Goal: Task Accomplishment & Management: Complete application form

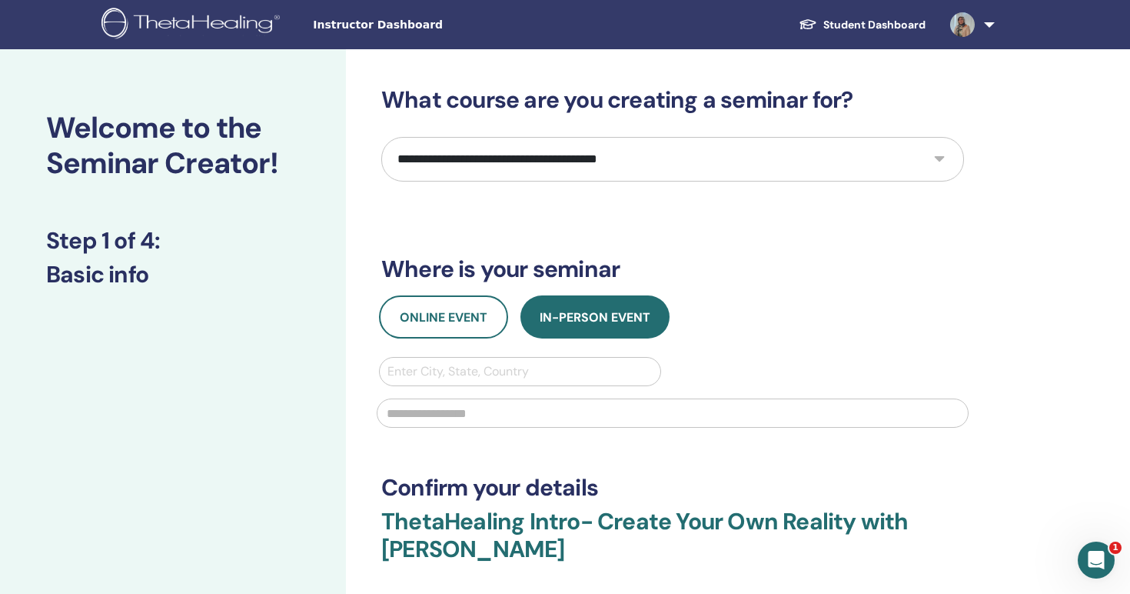
click at [550, 152] on select "**********" at bounding box center [672, 159] width 583 height 45
select select "*"
click at [381, 137] on select "**********" at bounding box center [672, 159] width 583 height 45
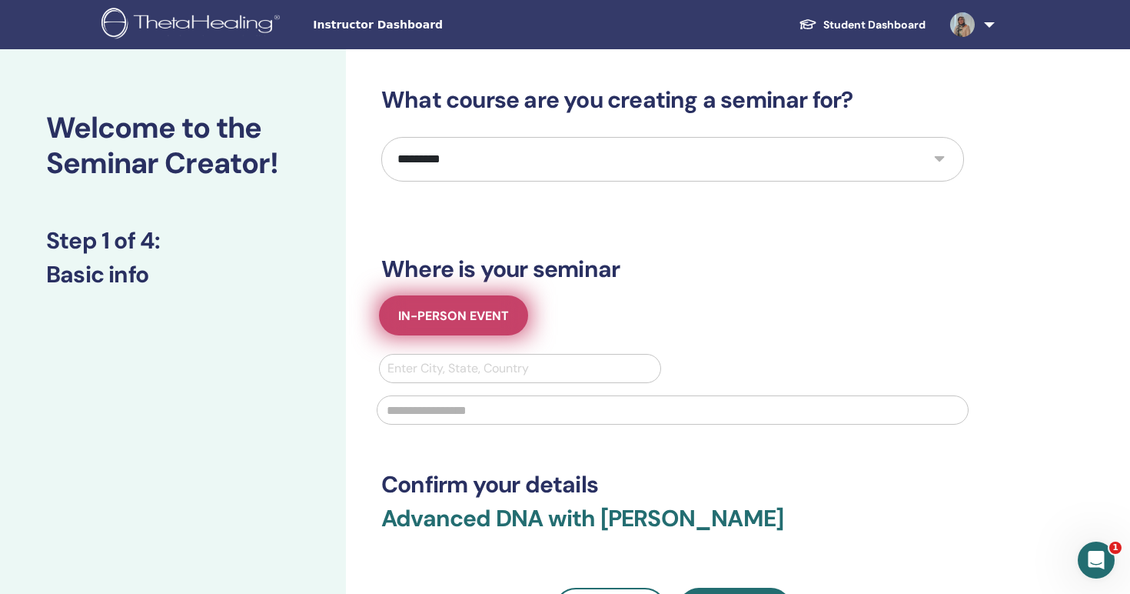
click at [485, 312] on span "In-Person Event" at bounding box center [453, 316] width 111 height 16
click at [467, 311] on span "In-Person Event" at bounding box center [453, 316] width 111 height 16
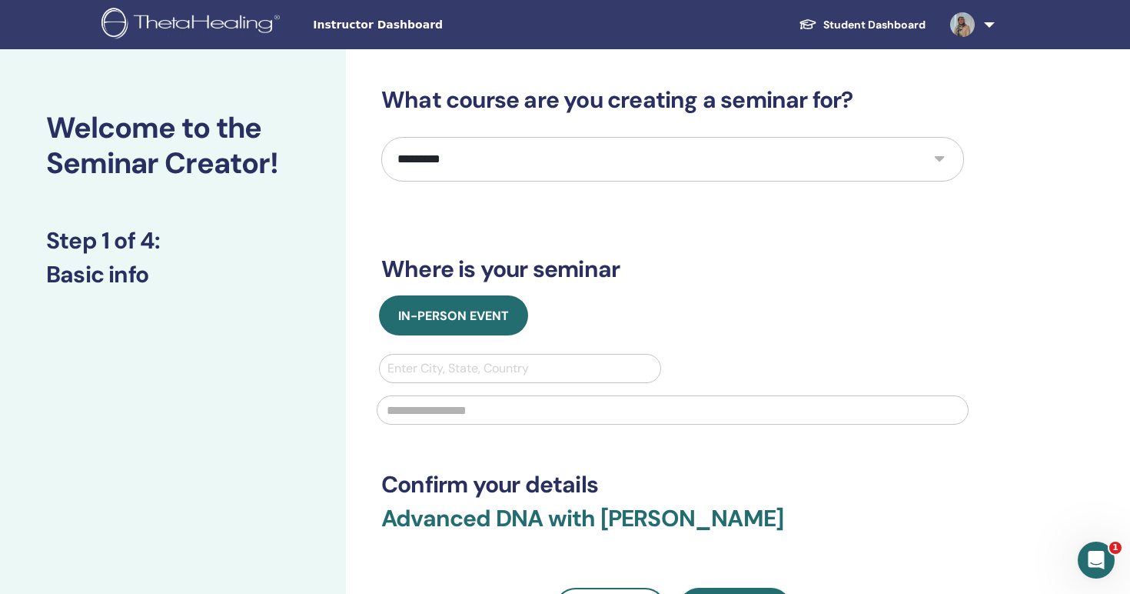
click at [474, 372] on div at bounding box center [520, 369] width 265 height 22
type input "******"
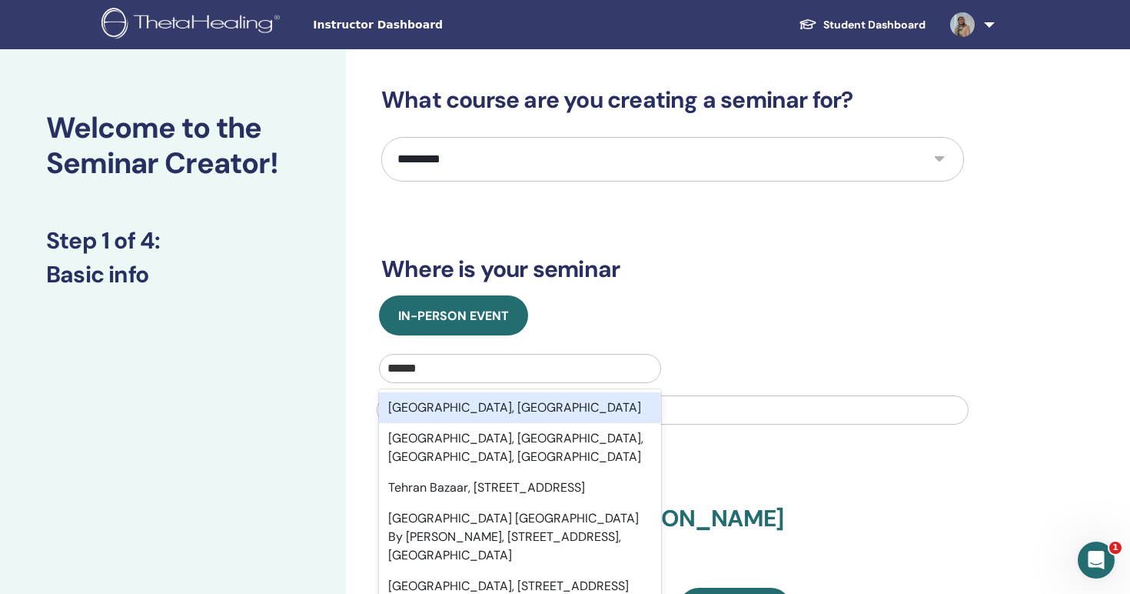
click at [448, 408] on div "Tehran, IRN" at bounding box center [520, 407] width 282 height 31
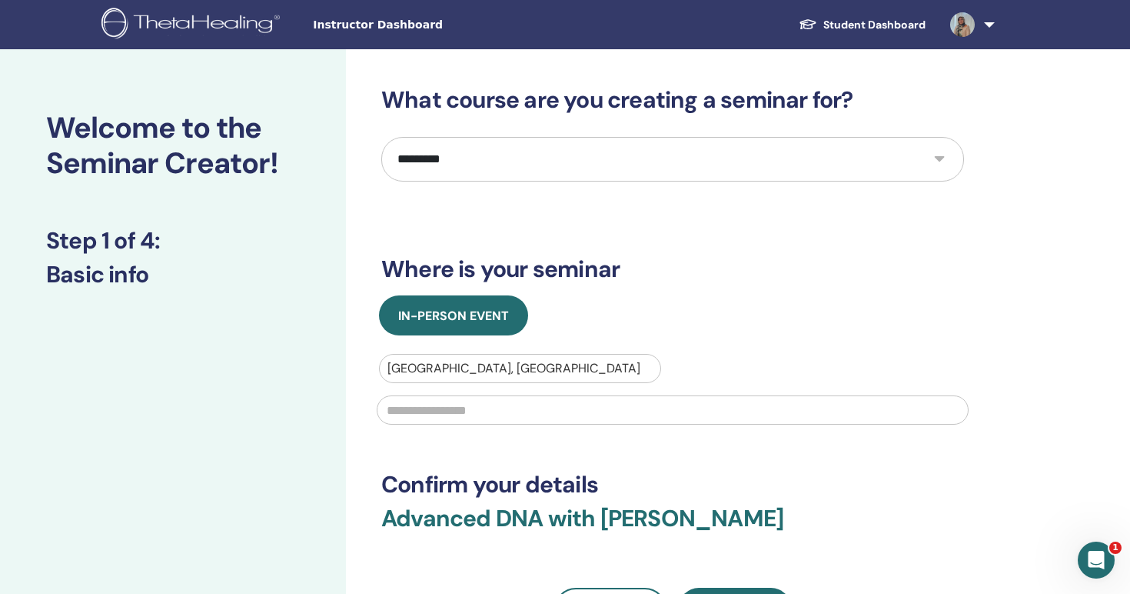
click at [450, 420] on input "text" at bounding box center [673, 409] width 592 height 29
type input "*"
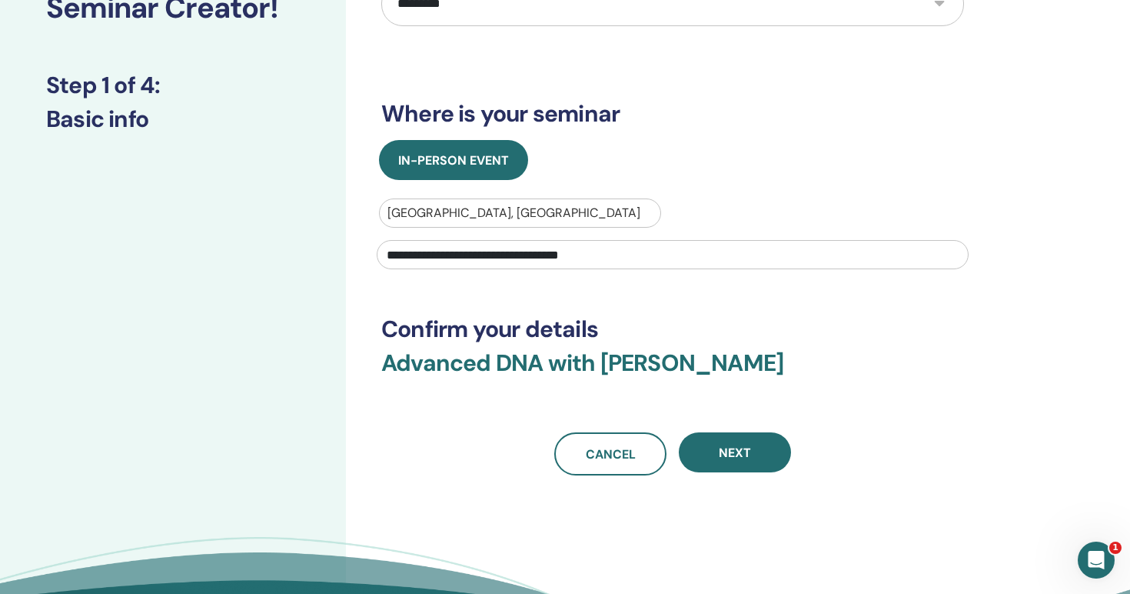
scroll to position [187, 0]
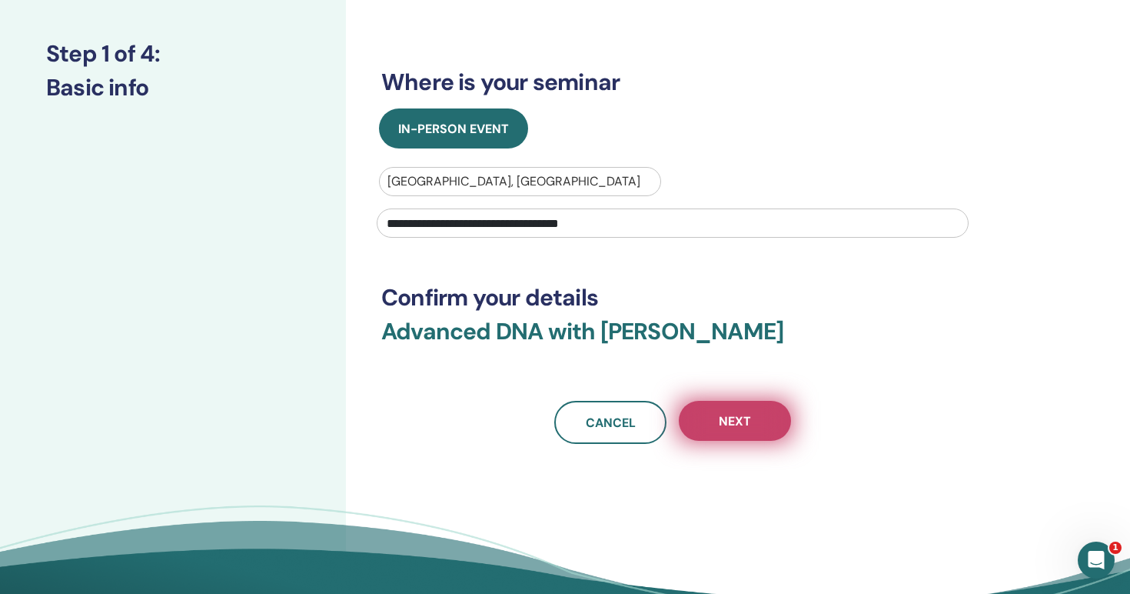
type input "**********"
click at [724, 427] on span "Next" at bounding box center [735, 421] width 32 height 16
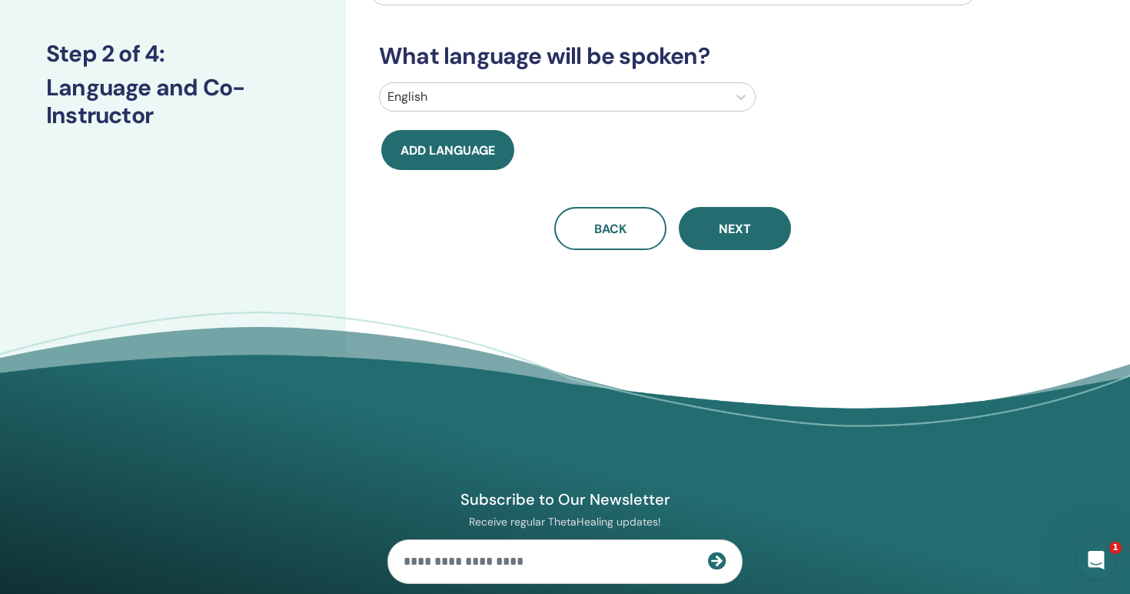
click at [591, 105] on div at bounding box center [554, 97] width 332 height 22
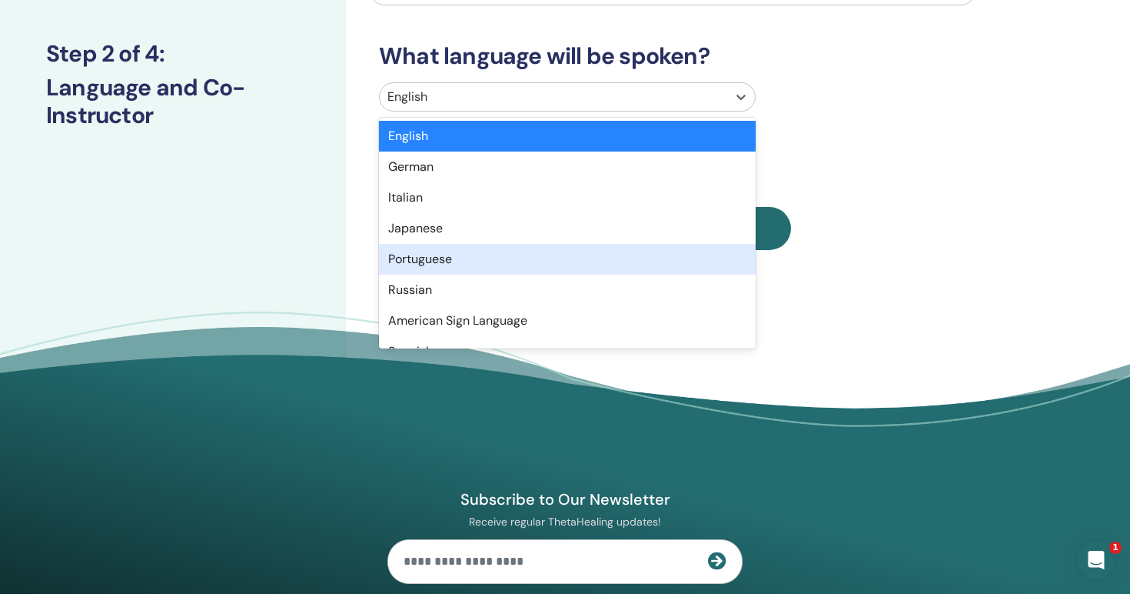
scroll to position [12, 0]
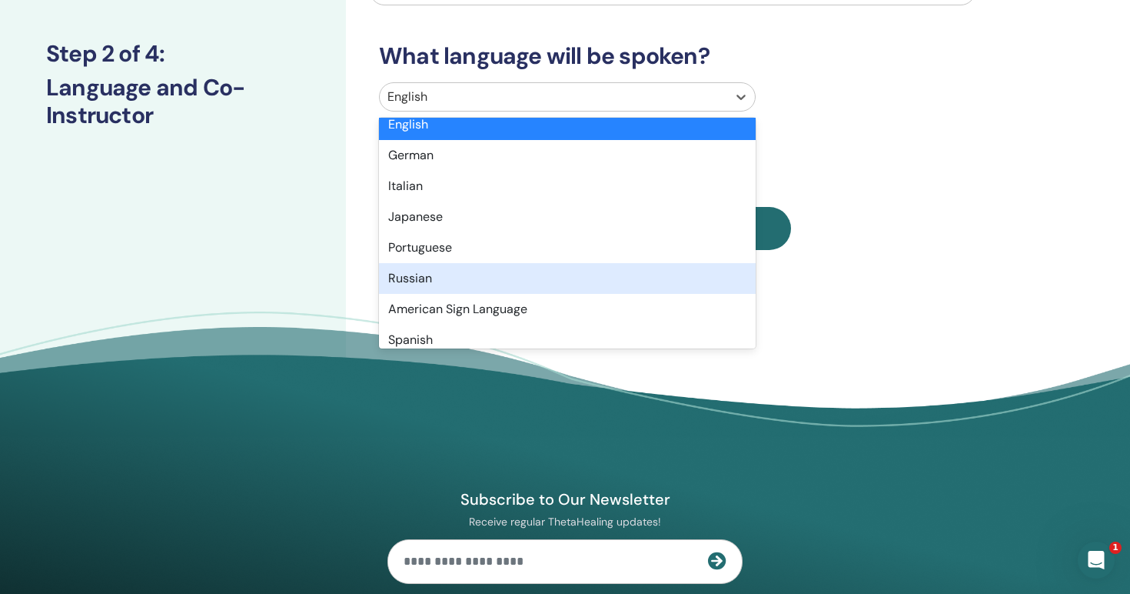
type input "*"
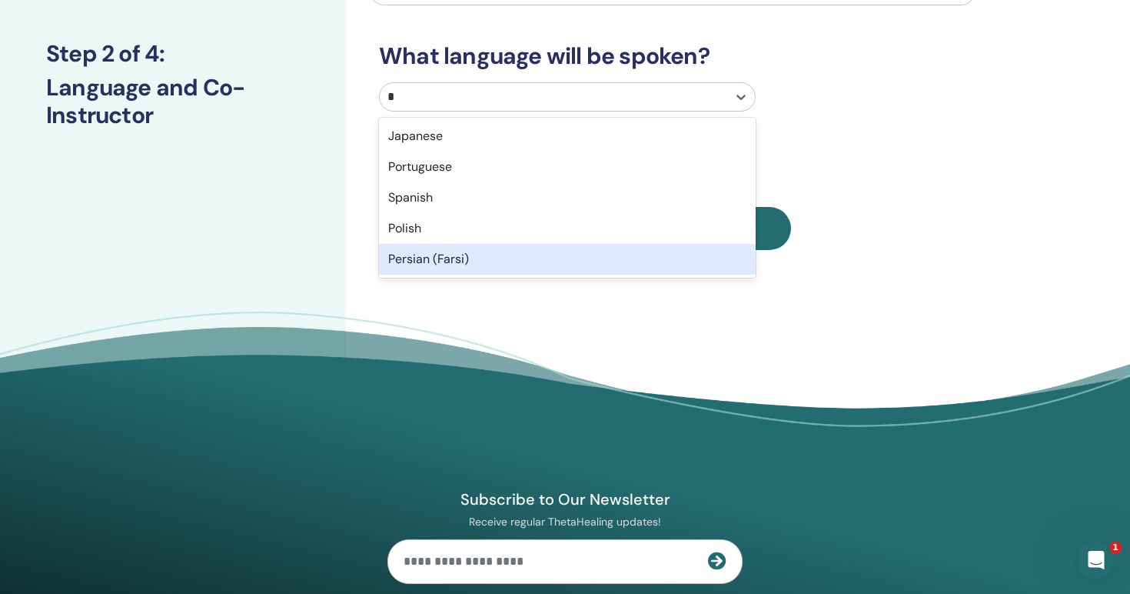
click at [444, 254] on div "Persian (Farsi)" at bounding box center [567, 259] width 377 height 31
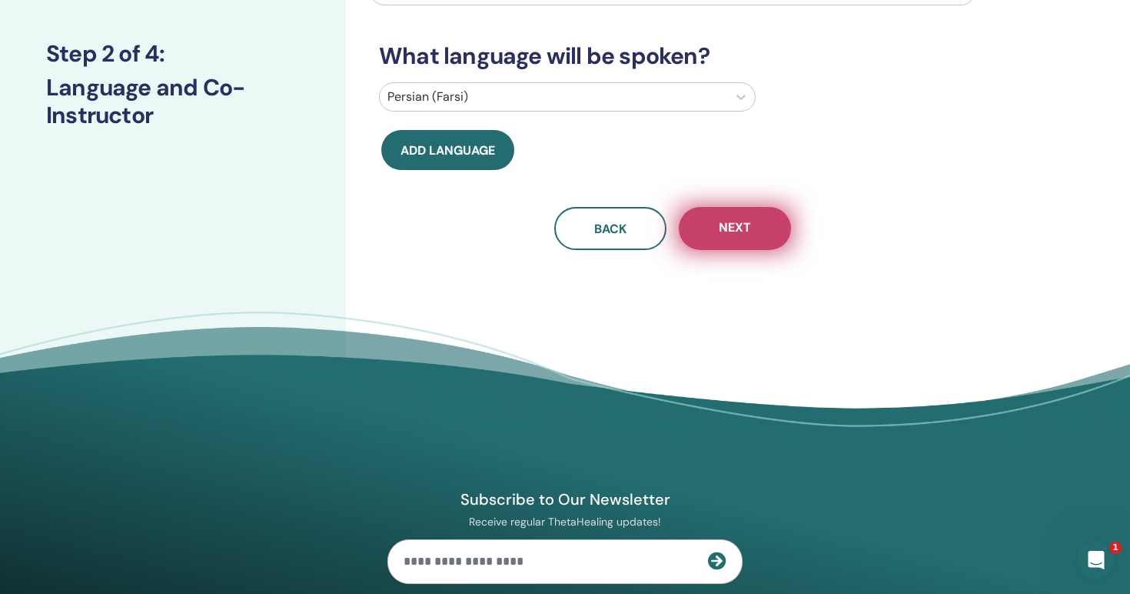
click at [741, 230] on span "Next" at bounding box center [735, 228] width 32 height 19
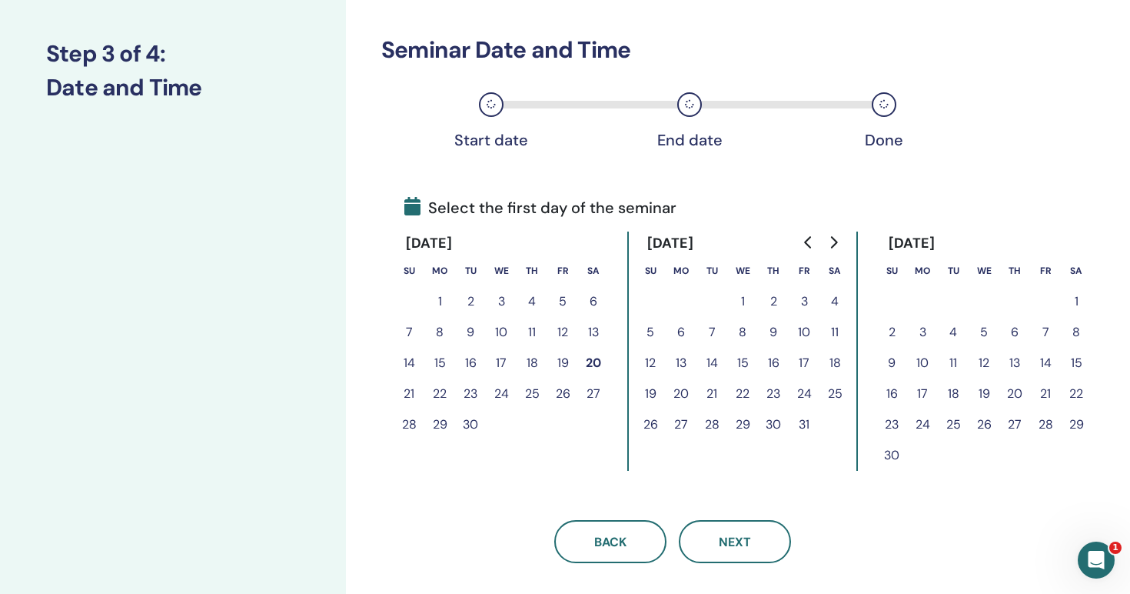
click at [441, 396] on button "22" at bounding box center [439, 393] width 31 height 31
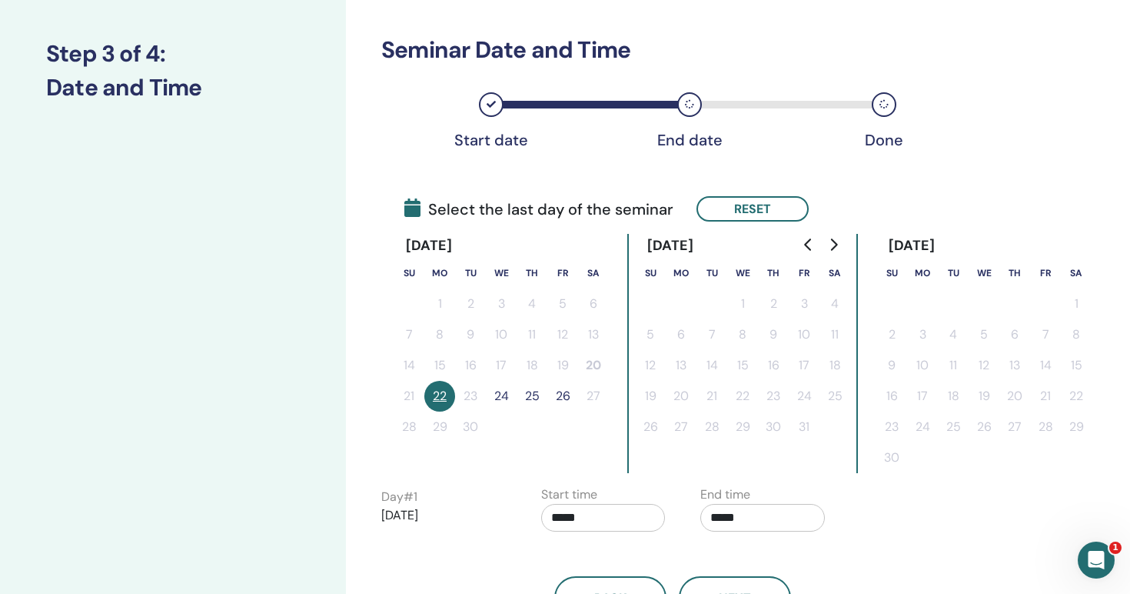
click at [506, 400] on button "24" at bounding box center [501, 396] width 31 height 31
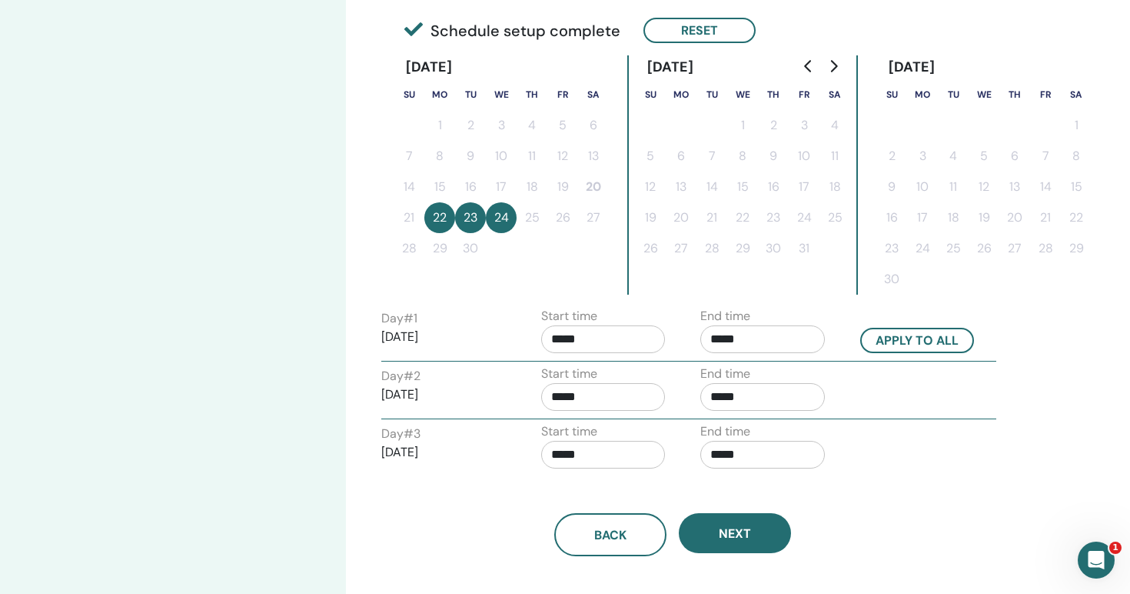
scroll to position [366, 0]
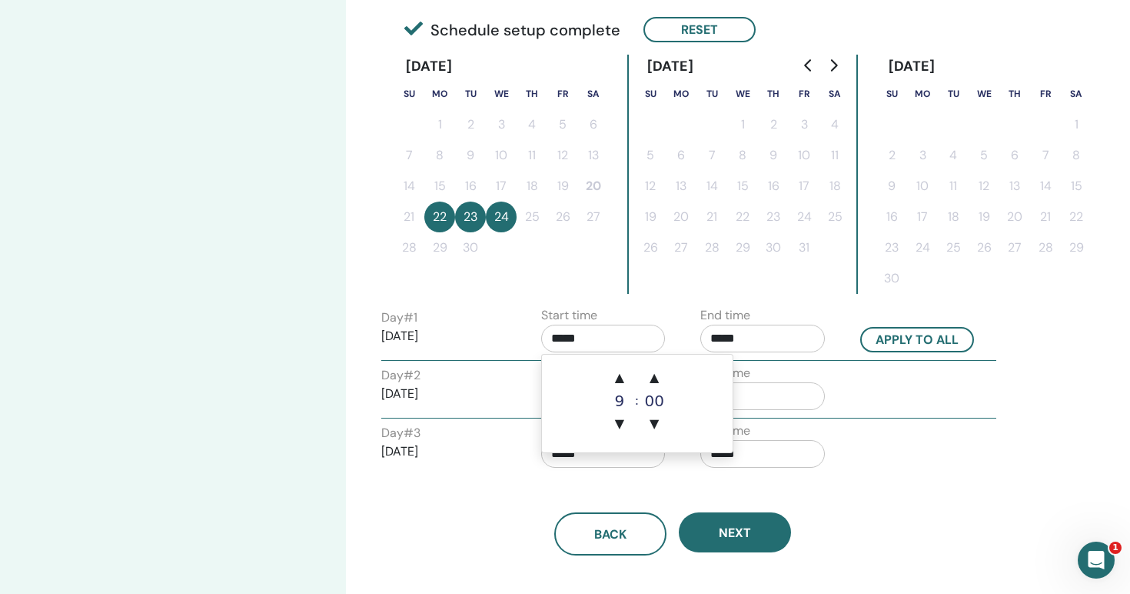
click at [595, 344] on input "*****" at bounding box center [603, 339] width 125 height 28
click at [621, 423] on span "▼" at bounding box center [619, 423] width 31 height 31
click at [622, 372] on span "▲" at bounding box center [619, 377] width 31 height 31
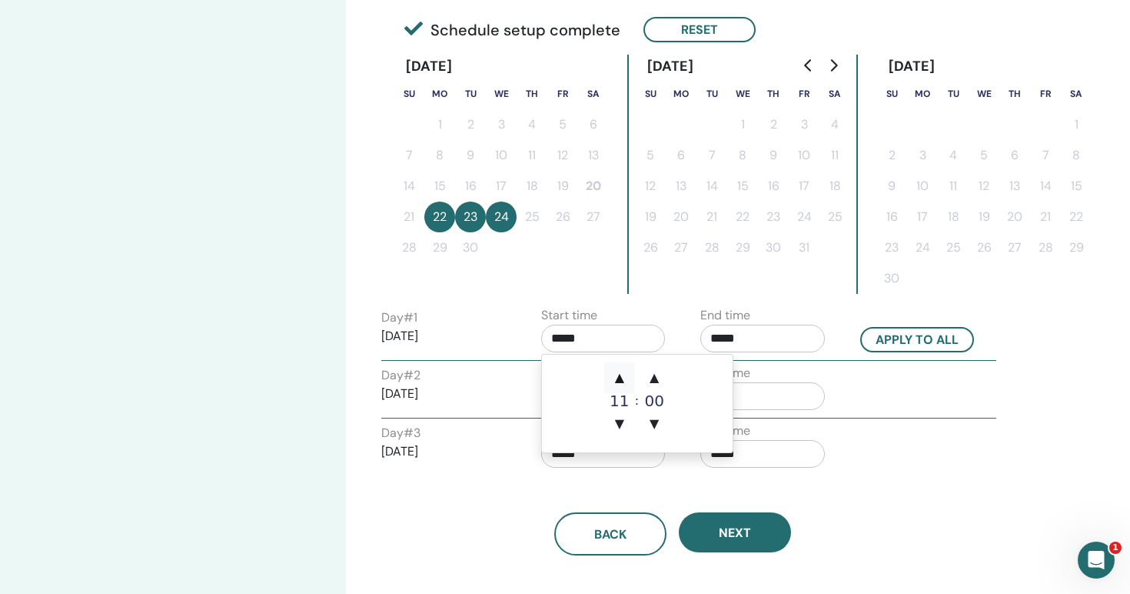
click at [622, 372] on span "▲" at bounding box center [619, 377] width 31 height 31
type input "*****"
click at [622, 372] on span "▲" at bounding box center [619, 377] width 31 height 31
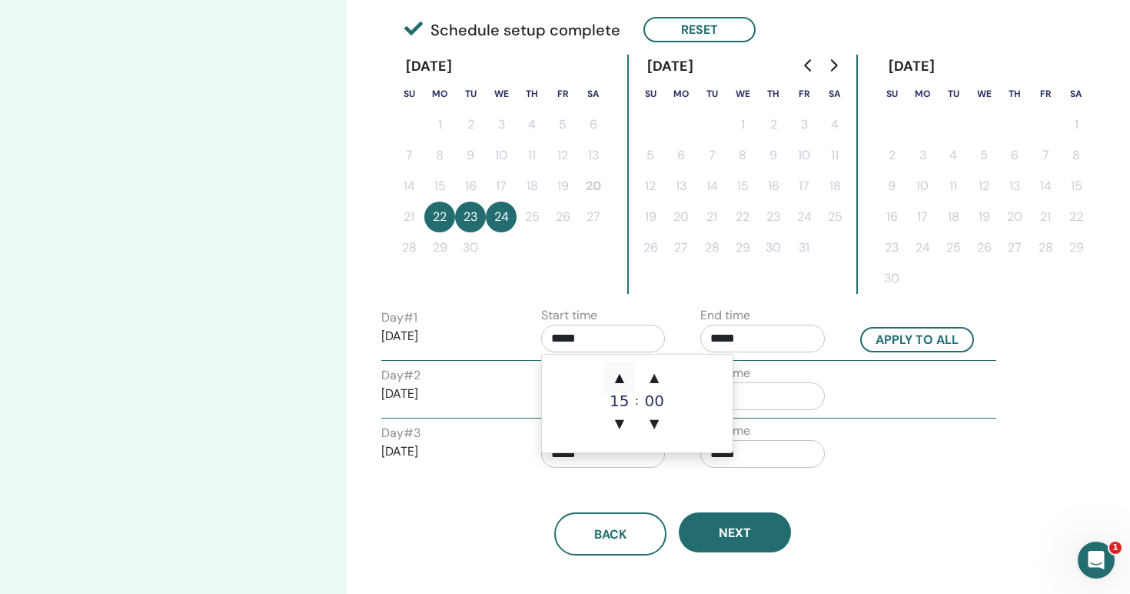
click at [622, 372] on span "▲" at bounding box center [619, 377] width 31 height 31
click at [622, 384] on span "▲" at bounding box center [619, 377] width 31 height 31
click at [625, 403] on div "18" at bounding box center [619, 400] width 31 height 15
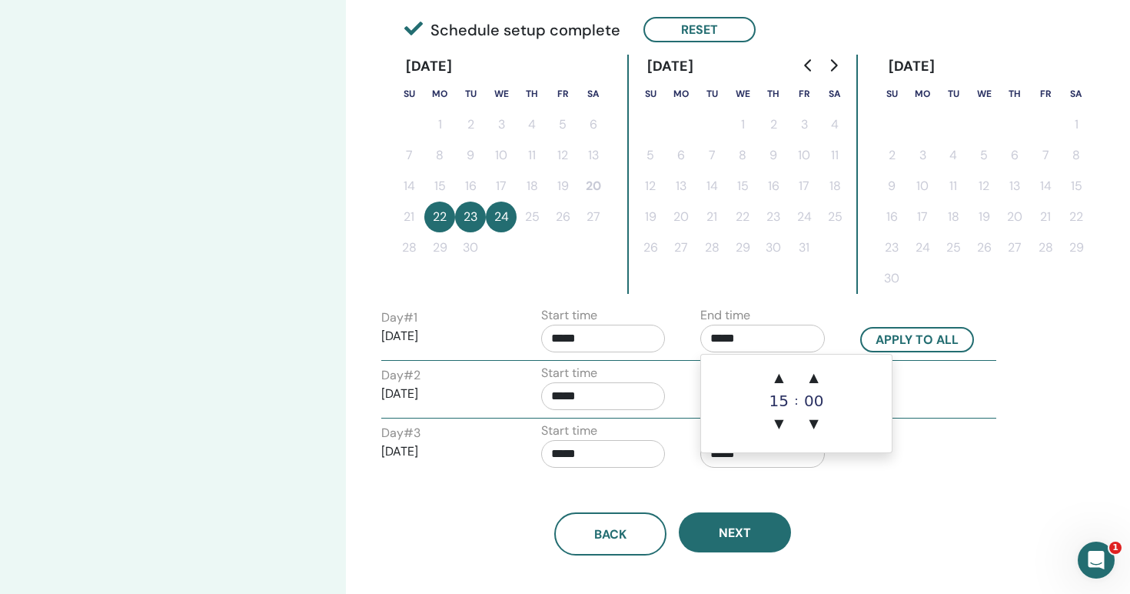
click at [785, 347] on input "*****" at bounding box center [763, 339] width 125 height 28
click at [784, 374] on span "▲" at bounding box center [779, 377] width 31 height 31
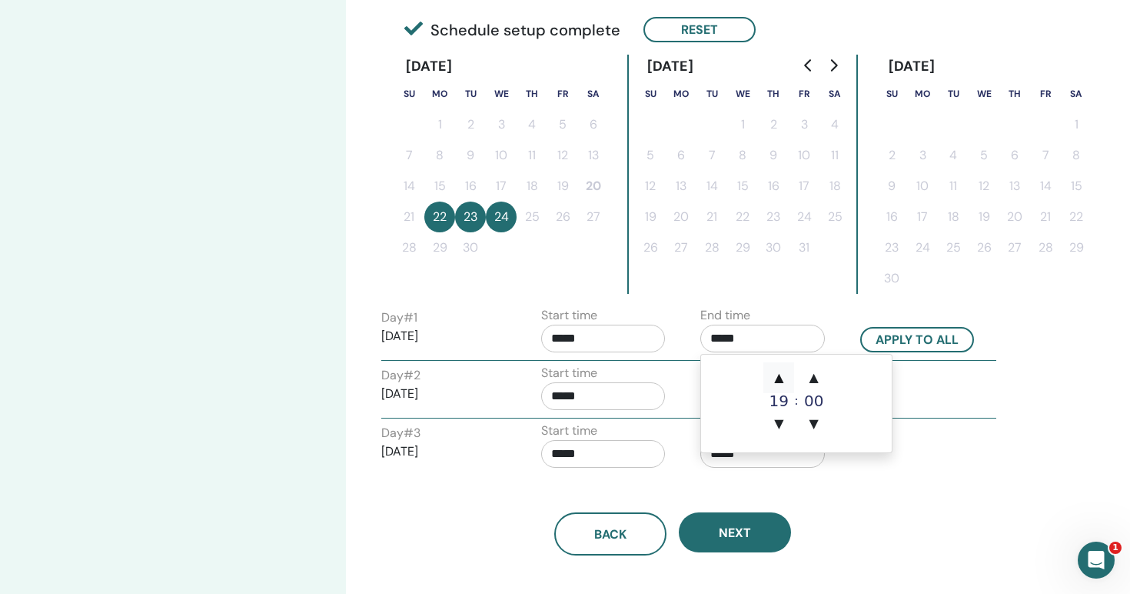
click at [784, 374] on span "▲" at bounding box center [779, 377] width 31 height 31
type input "*****"
click at [604, 321] on div "Start time *****" at bounding box center [603, 333] width 125 height 54
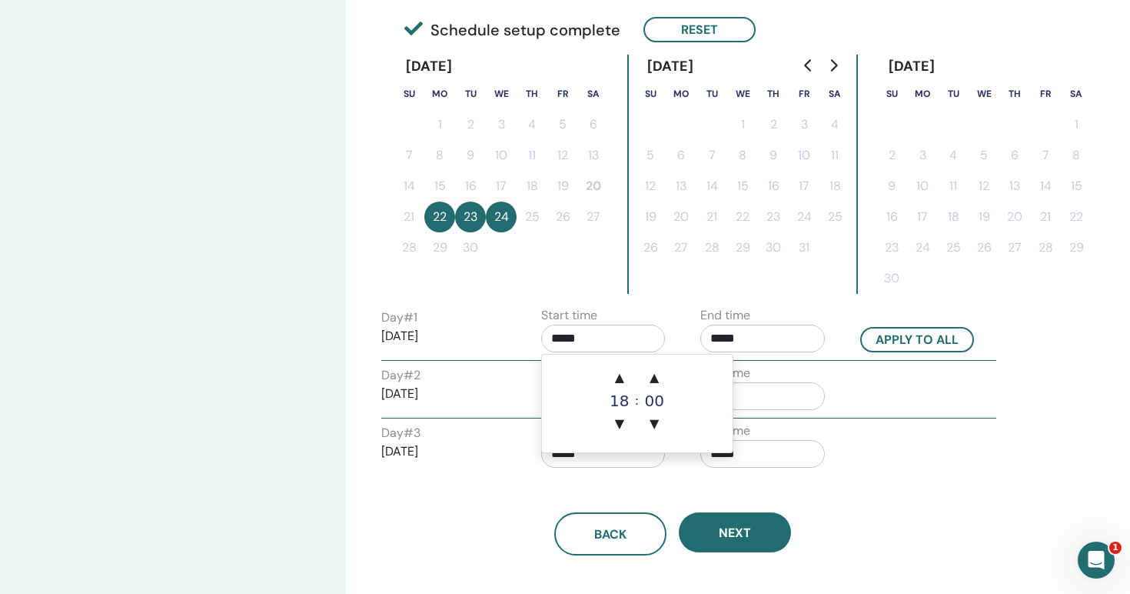
click at [604, 333] on input "*****" at bounding box center [603, 339] width 125 height 28
click at [624, 375] on span "▲" at bounding box center [619, 377] width 31 height 31
click at [628, 420] on span "▼" at bounding box center [619, 423] width 31 height 31
type input "*****"
click at [921, 348] on button "Apply to all" at bounding box center [917, 339] width 114 height 25
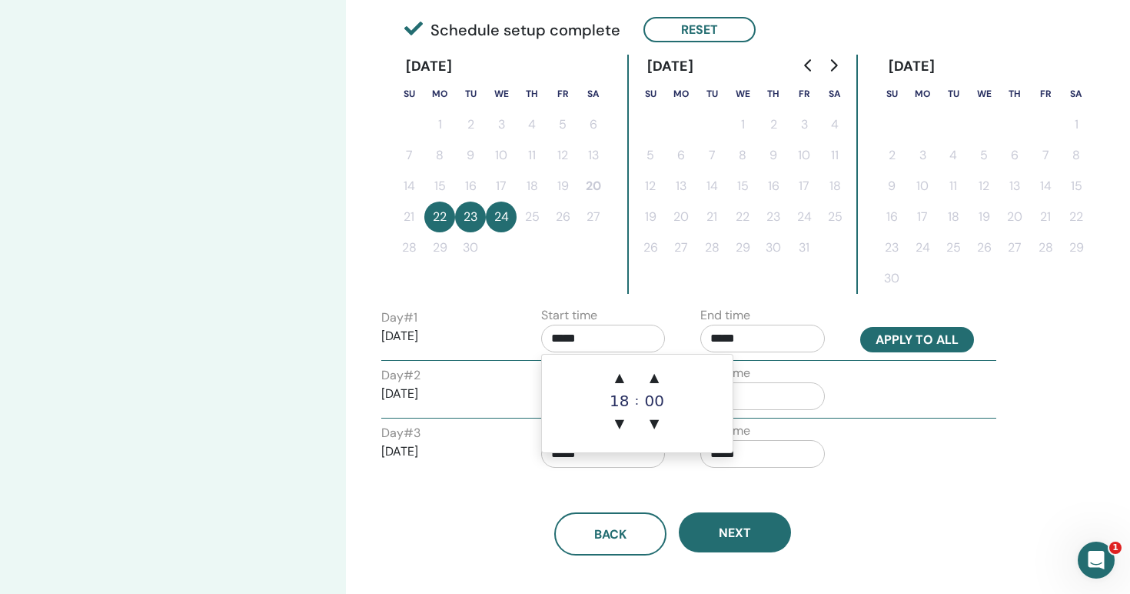
type input "*****"
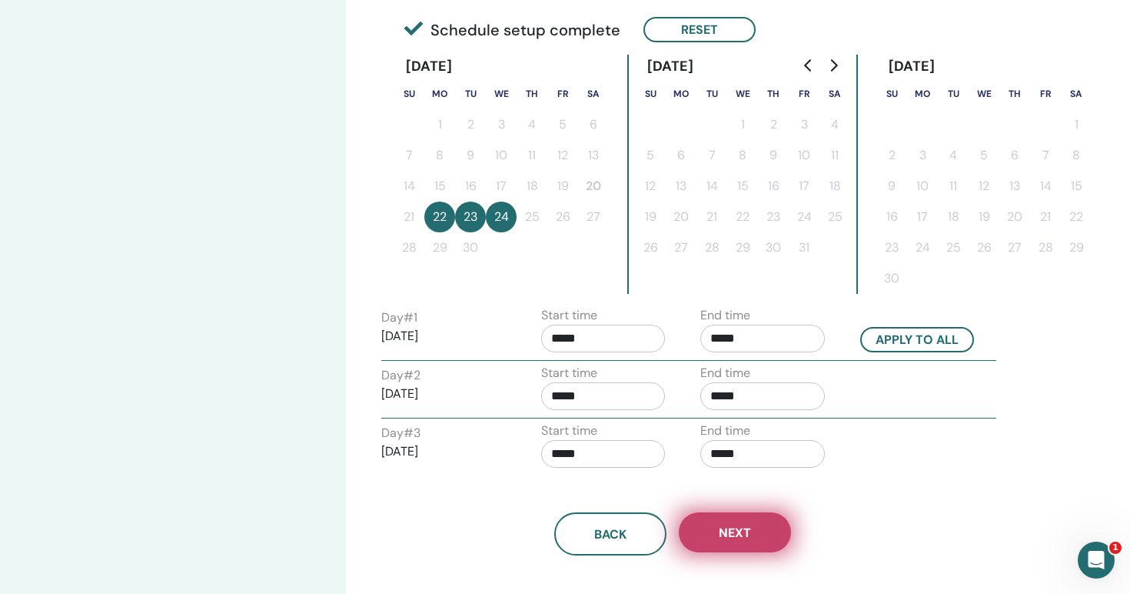
click at [714, 532] on button "Next" at bounding box center [735, 532] width 112 height 40
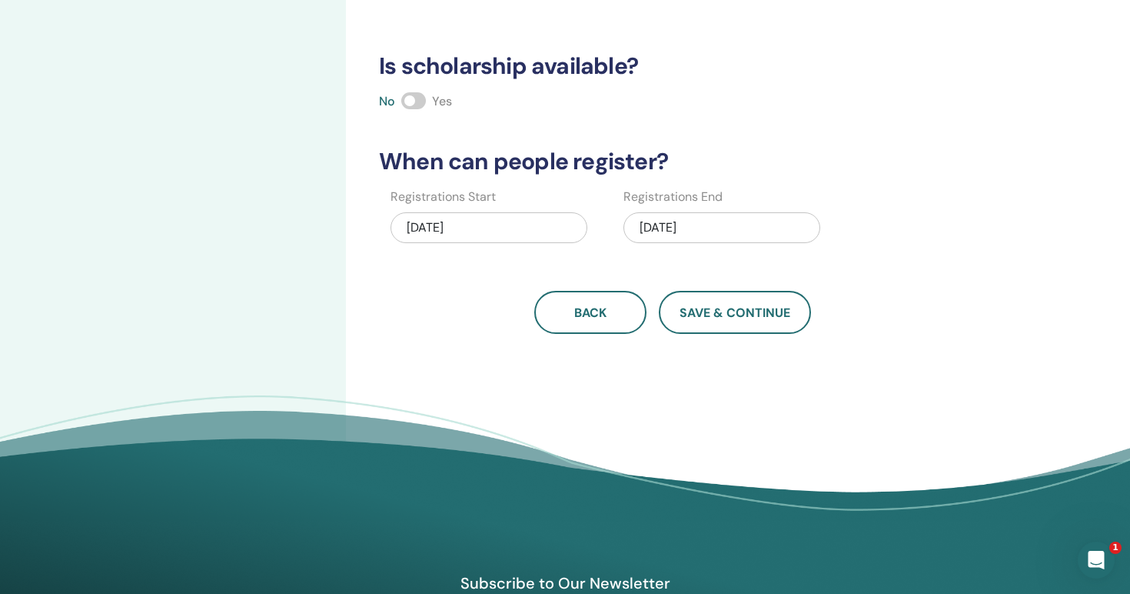
click at [415, 103] on span at bounding box center [413, 100] width 25 height 17
click at [721, 318] on span "Save & Continue" at bounding box center [735, 313] width 111 height 16
click at [476, 228] on div "[DATE]" at bounding box center [489, 227] width 197 height 31
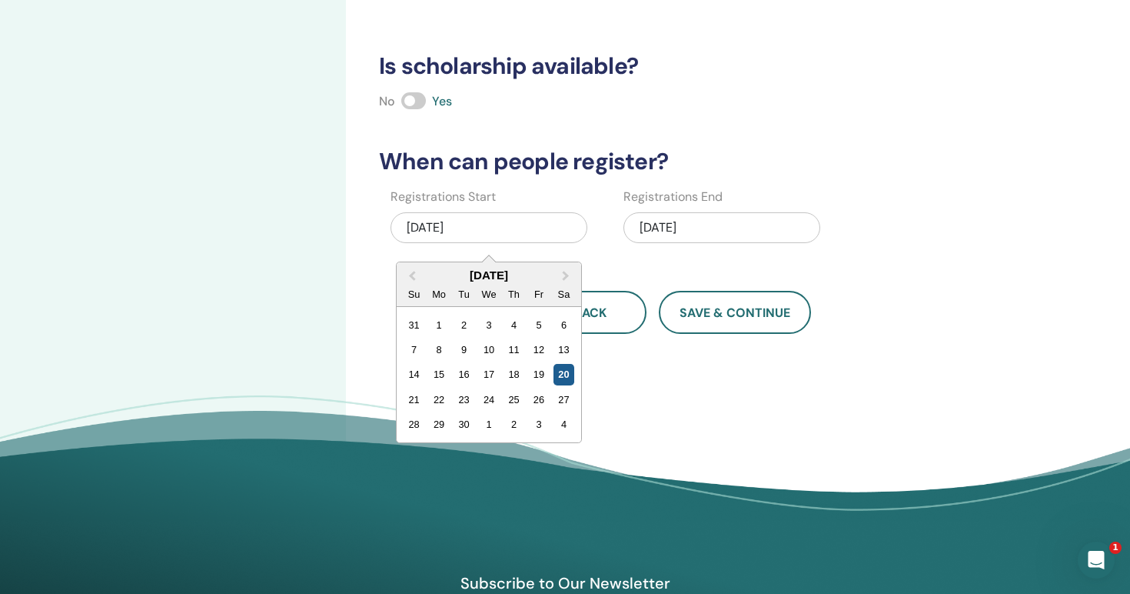
click at [571, 374] on div "20" at bounding box center [564, 374] width 21 height 21
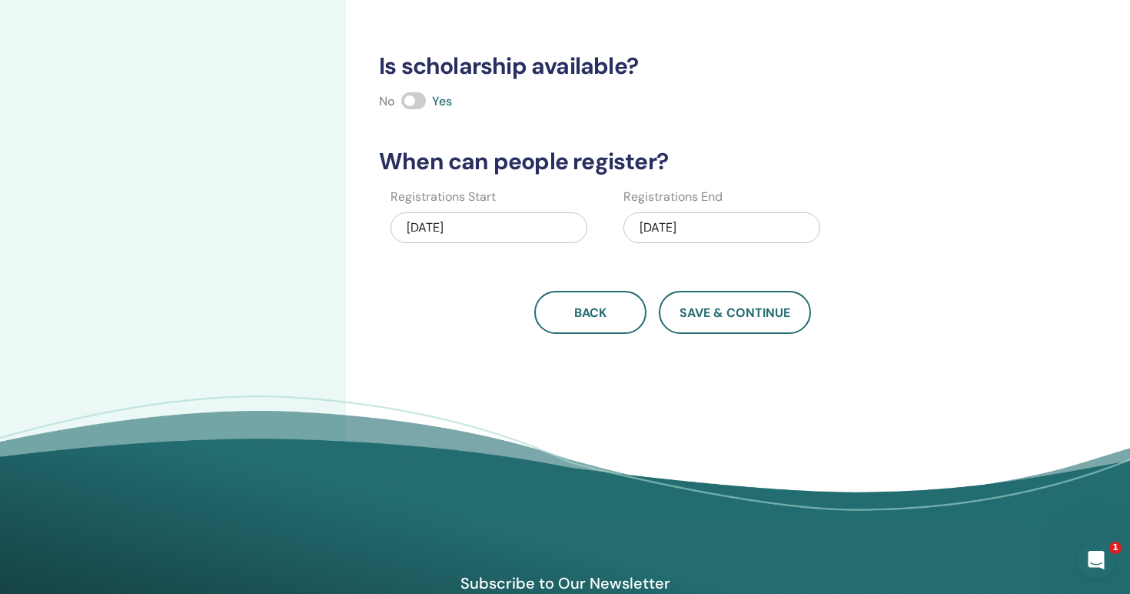
click at [722, 240] on div "[DATE]" at bounding box center [722, 227] width 197 height 31
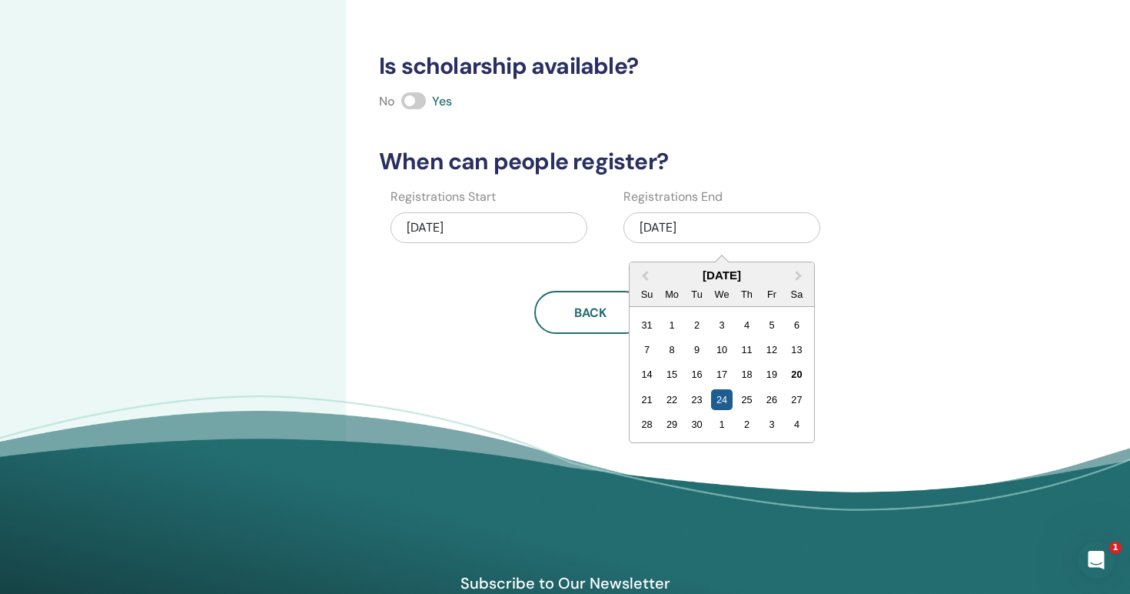
click at [724, 401] on div "24" at bounding box center [722, 399] width 21 height 21
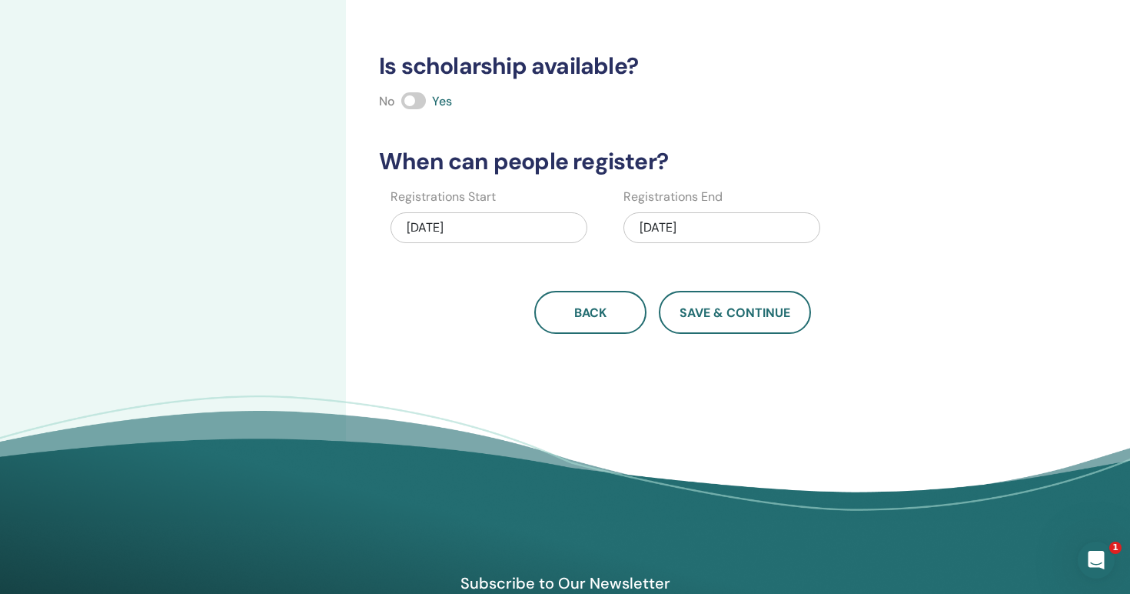
click at [418, 101] on span at bounding box center [413, 100] width 25 height 17
click at [769, 310] on span "Save & Continue" at bounding box center [735, 313] width 111 height 16
click at [420, 95] on span at bounding box center [413, 100] width 25 height 17
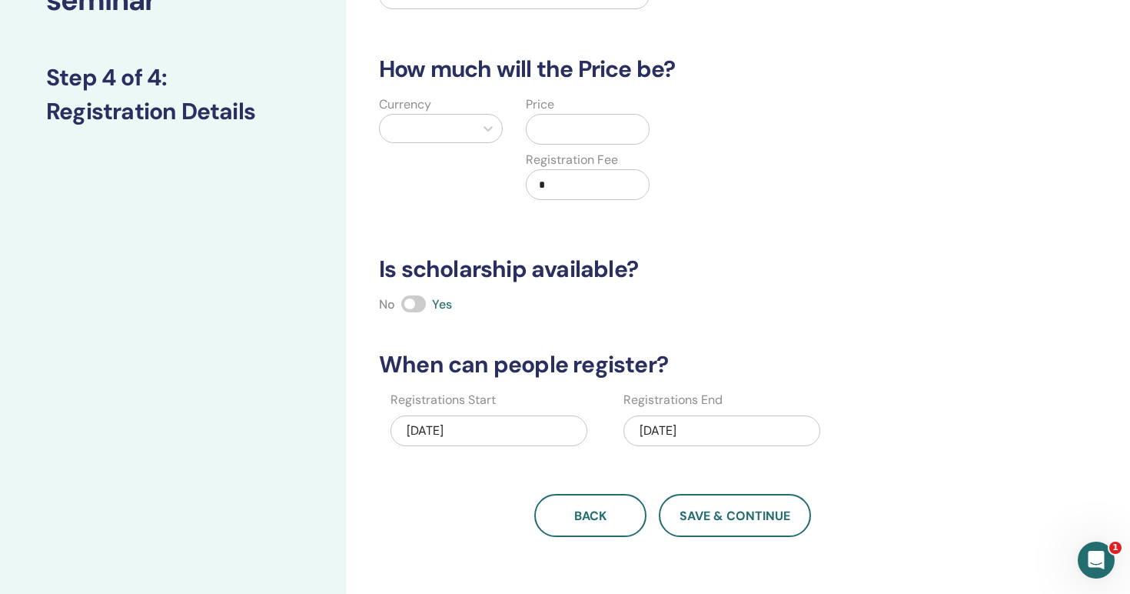
scroll to position [0, 0]
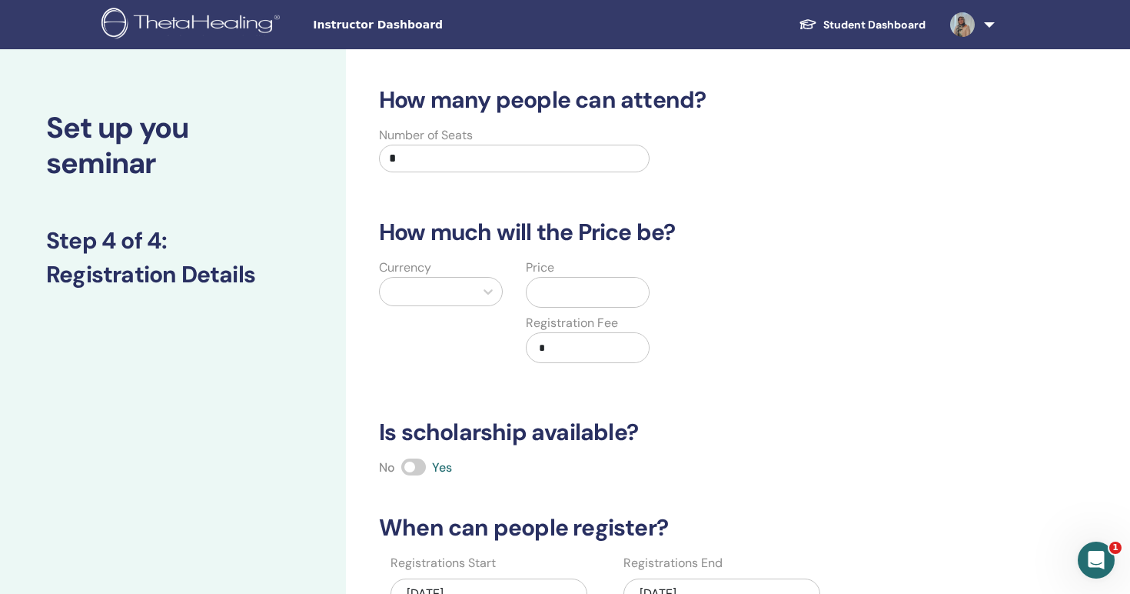
click at [451, 155] on input "*" at bounding box center [514, 159] width 271 height 28
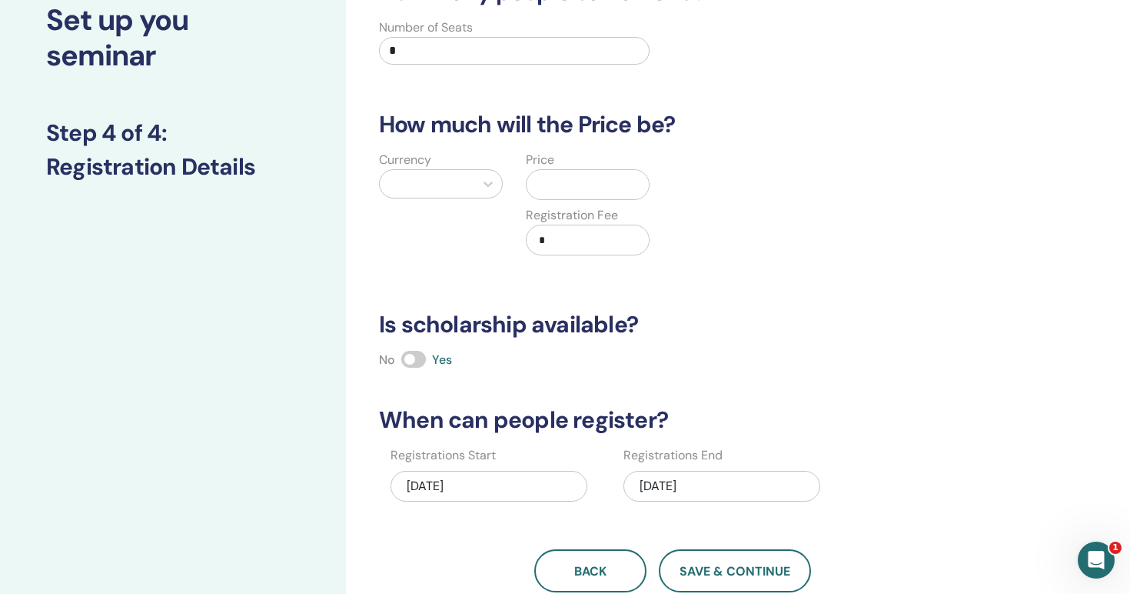
scroll to position [111, 0]
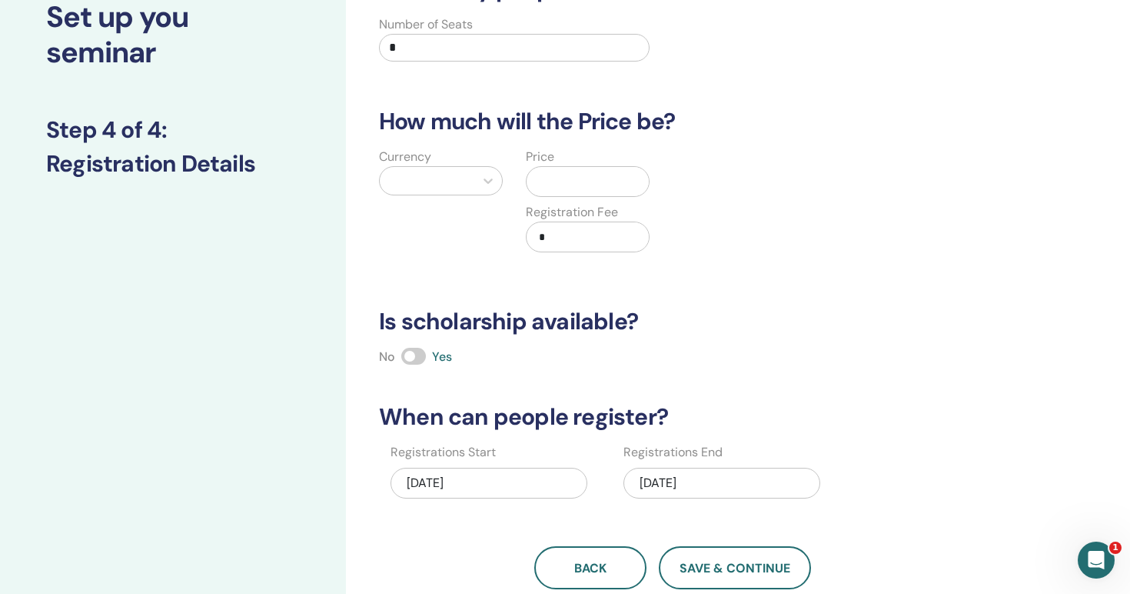
type input "*"
click at [441, 175] on div at bounding box center [427, 181] width 79 height 22
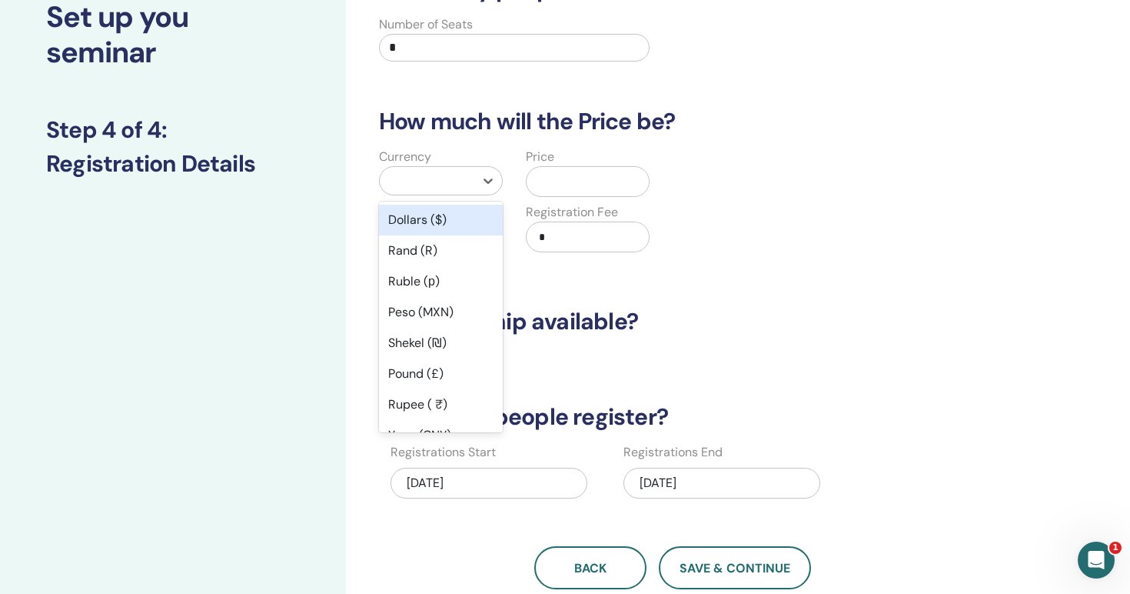
click at [437, 216] on div "Dollars ($)" at bounding box center [441, 220] width 124 height 31
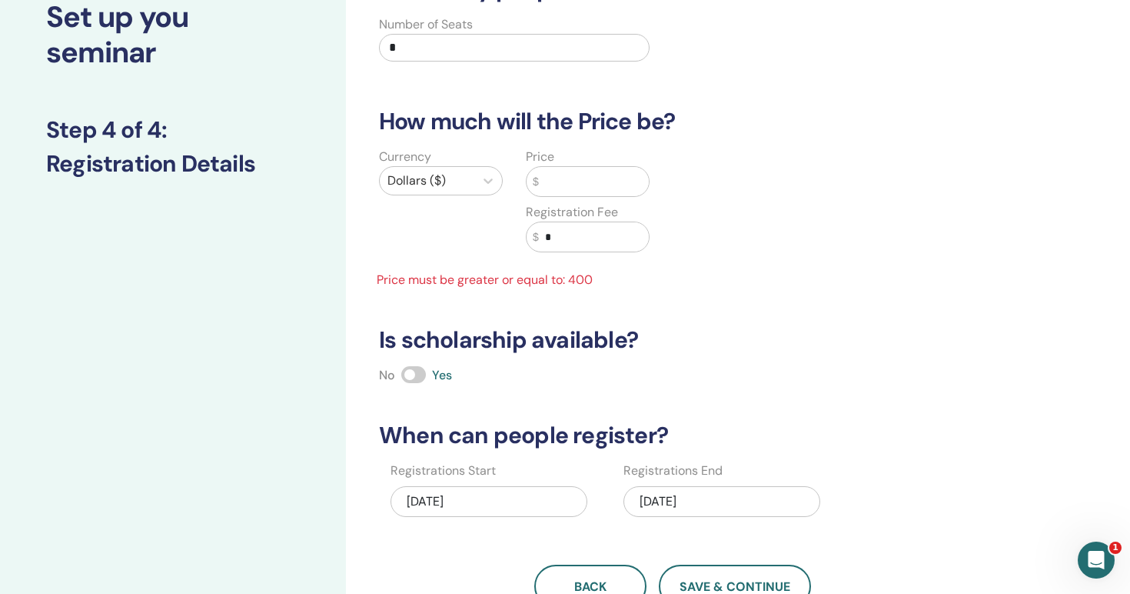
click at [581, 190] on input "text" at bounding box center [594, 181] width 110 height 29
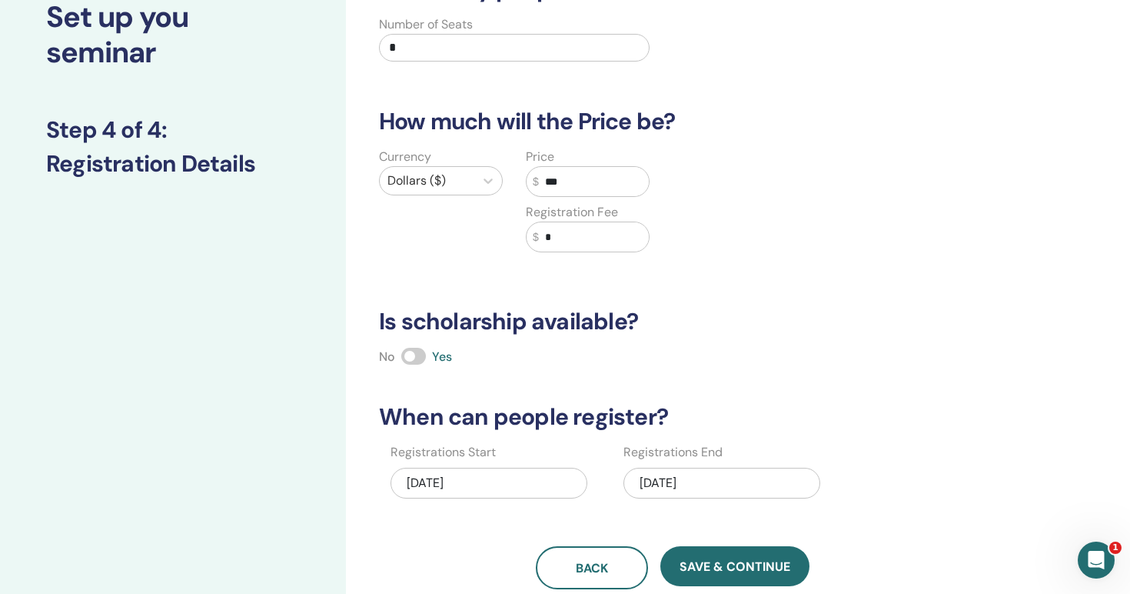
type input "***"
click at [615, 233] on input "*" at bounding box center [594, 236] width 110 height 29
type input "*"
type input "**"
click at [728, 323] on h3 "Is scholarship available?" at bounding box center [673, 322] width 606 height 28
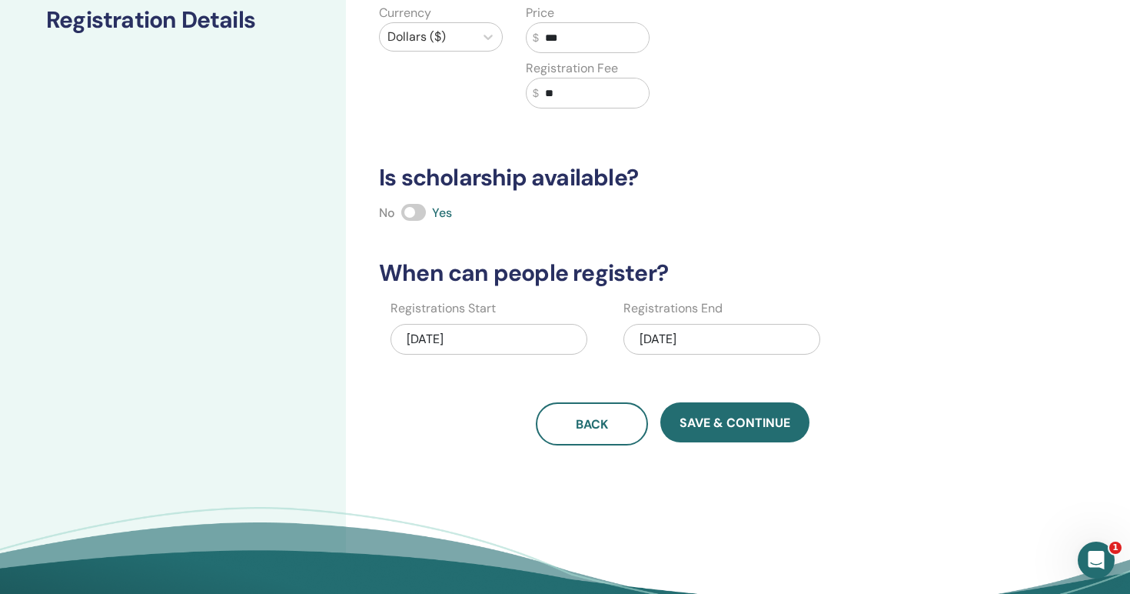
scroll to position [295, 0]
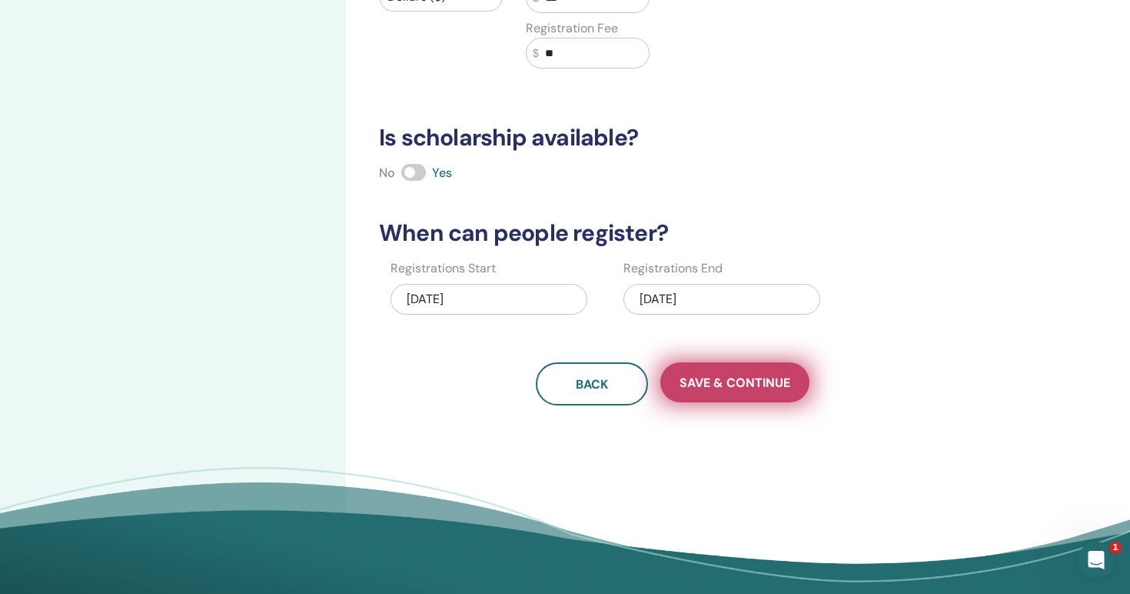
click at [731, 376] on span "Save & Continue" at bounding box center [735, 382] width 111 height 16
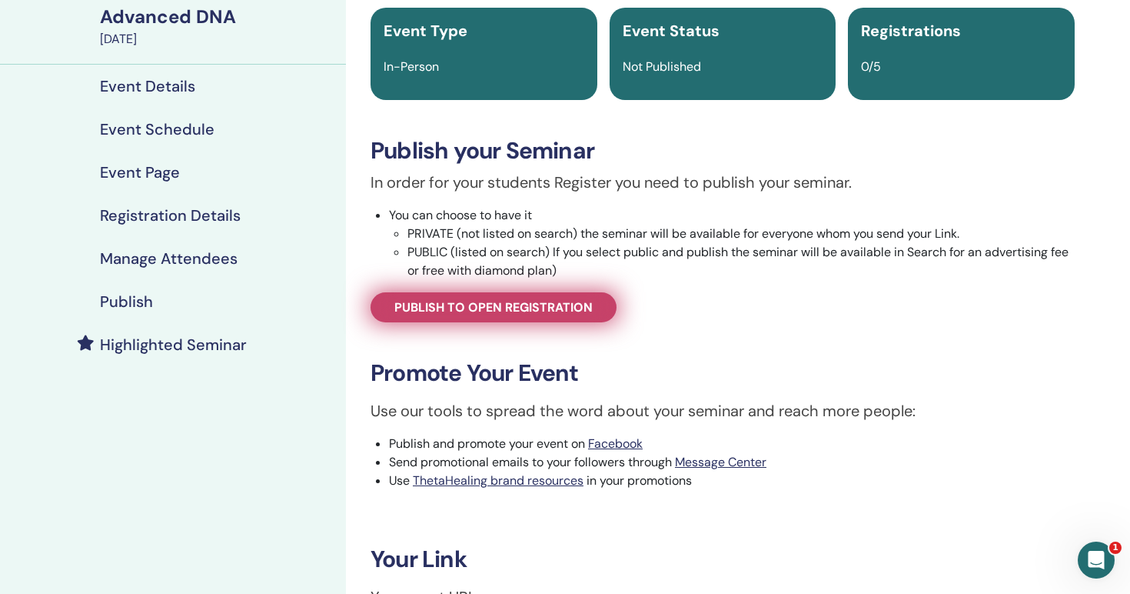
scroll to position [98, 0]
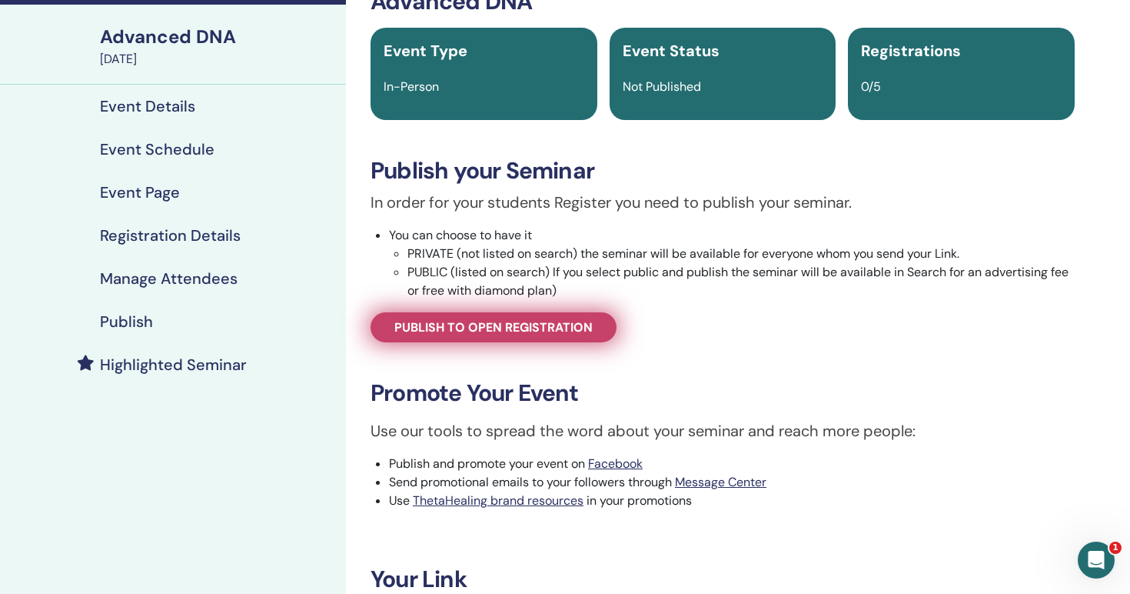
click at [494, 319] on span "Publish to open registration" at bounding box center [493, 327] width 198 height 16
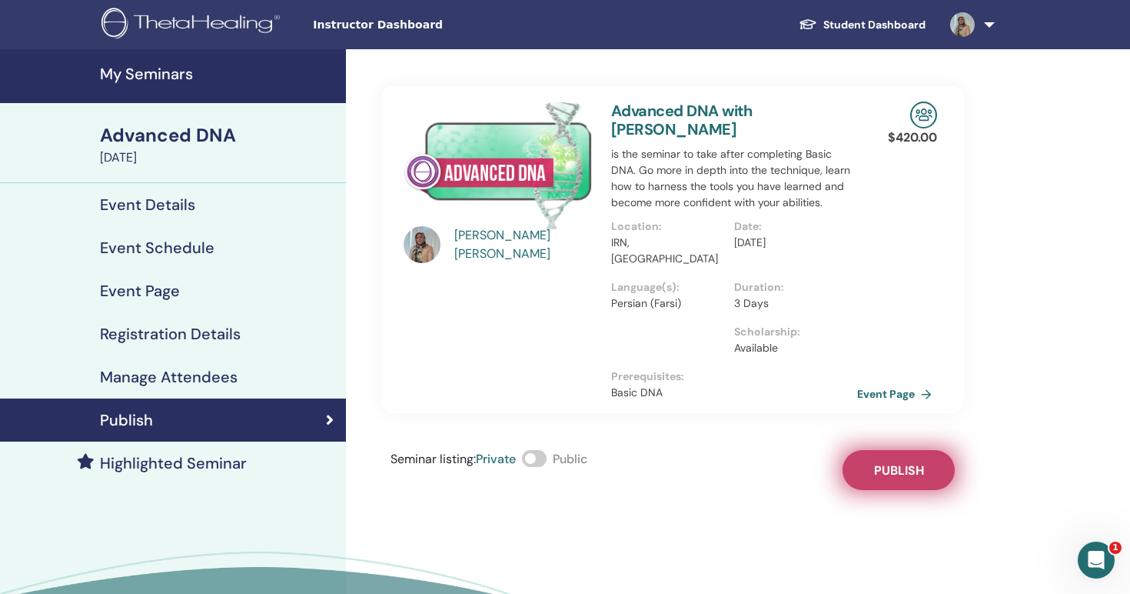
click at [890, 462] on span "Publish" at bounding box center [899, 470] width 50 height 16
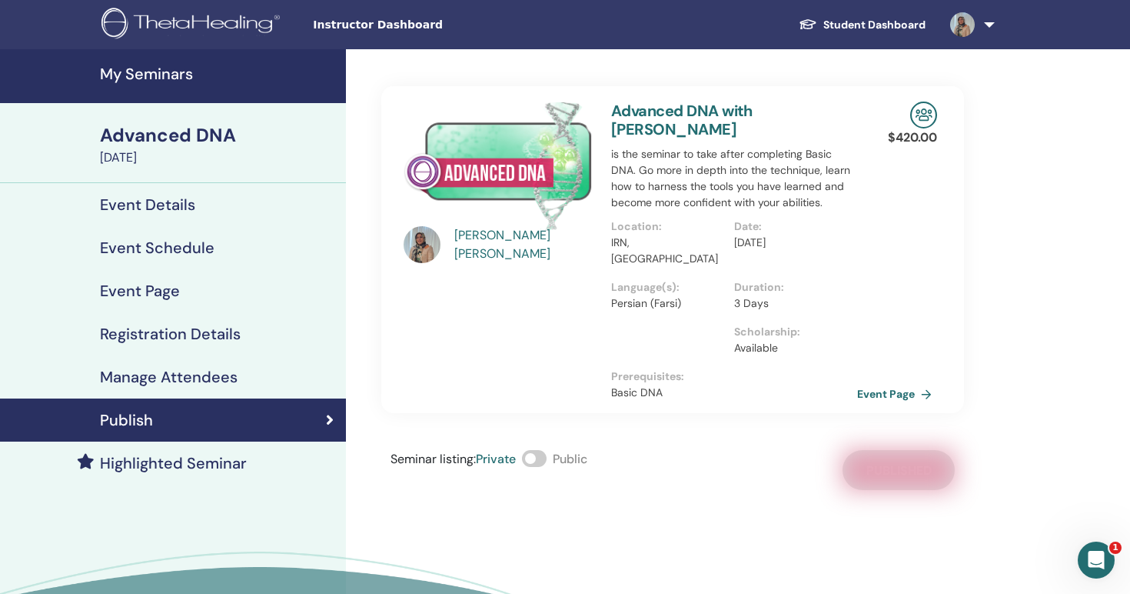
click at [216, 379] on h4 "Manage Attendees" at bounding box center [169, 377] width 138 height 18
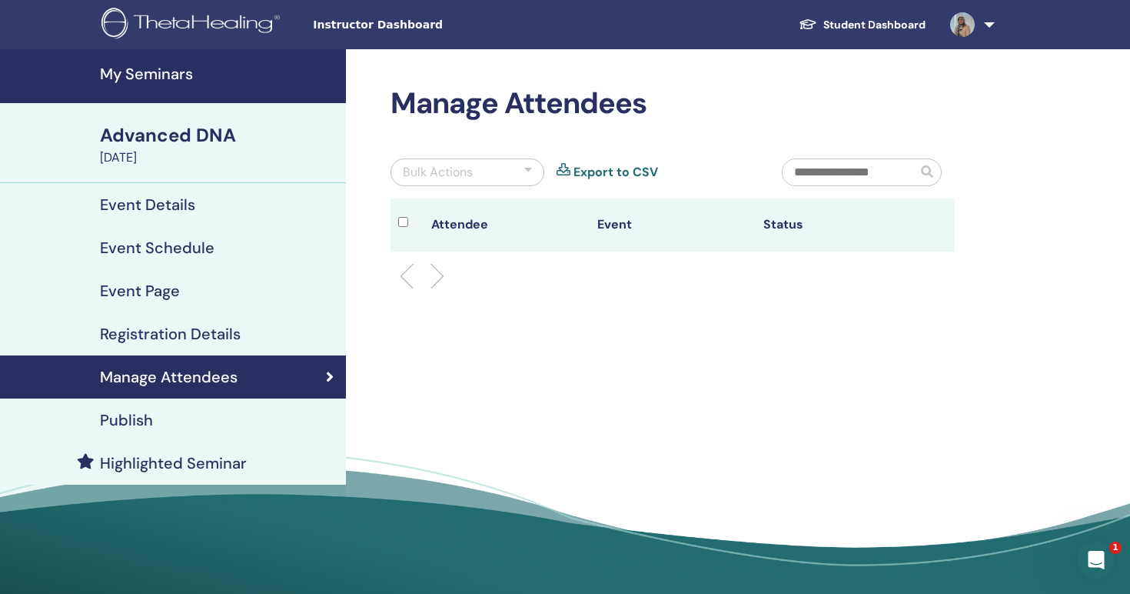
click at [135, 420] on h4 "Publish" at bounding box center [126, 420] width 53 height 18
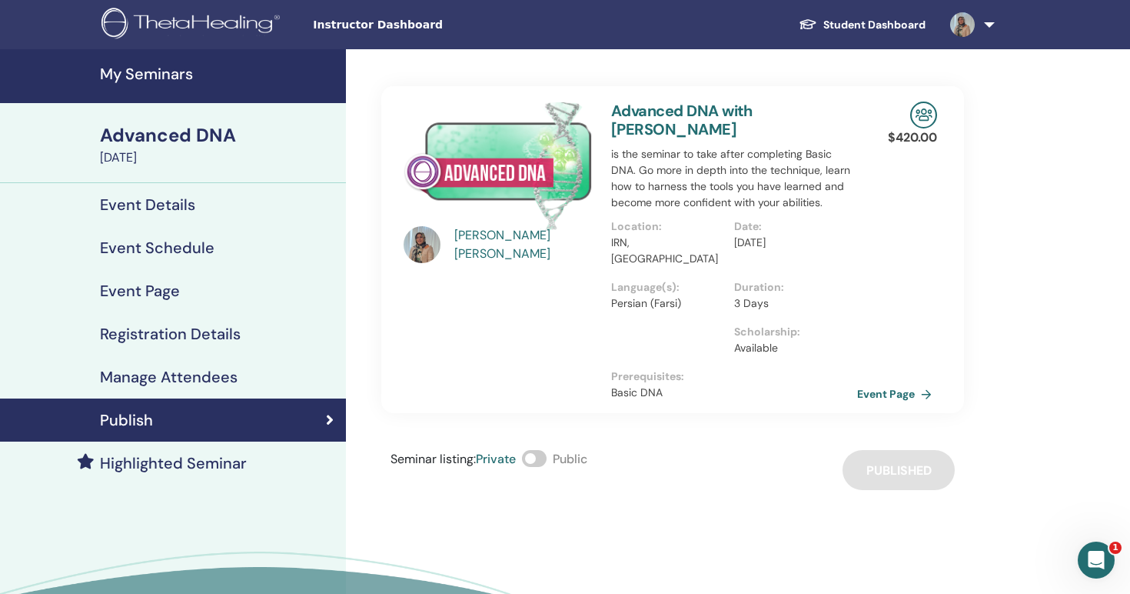
click at [157, 464] on h4 "Highlighted Seminar" at bounding box center [173, 463] width 147 height 18
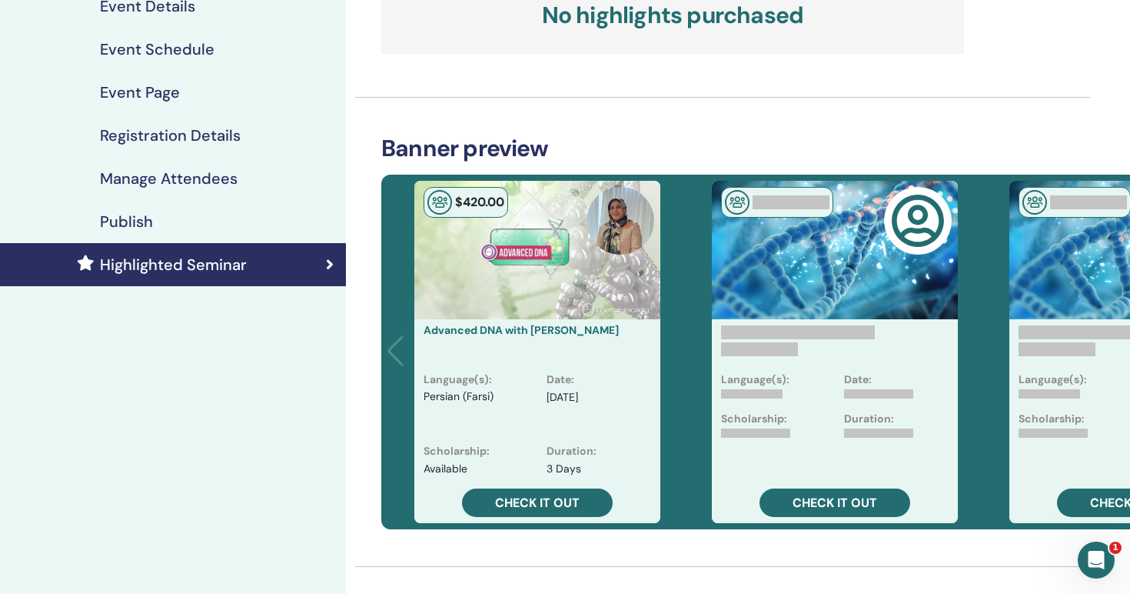
scroll to position [211, 0]
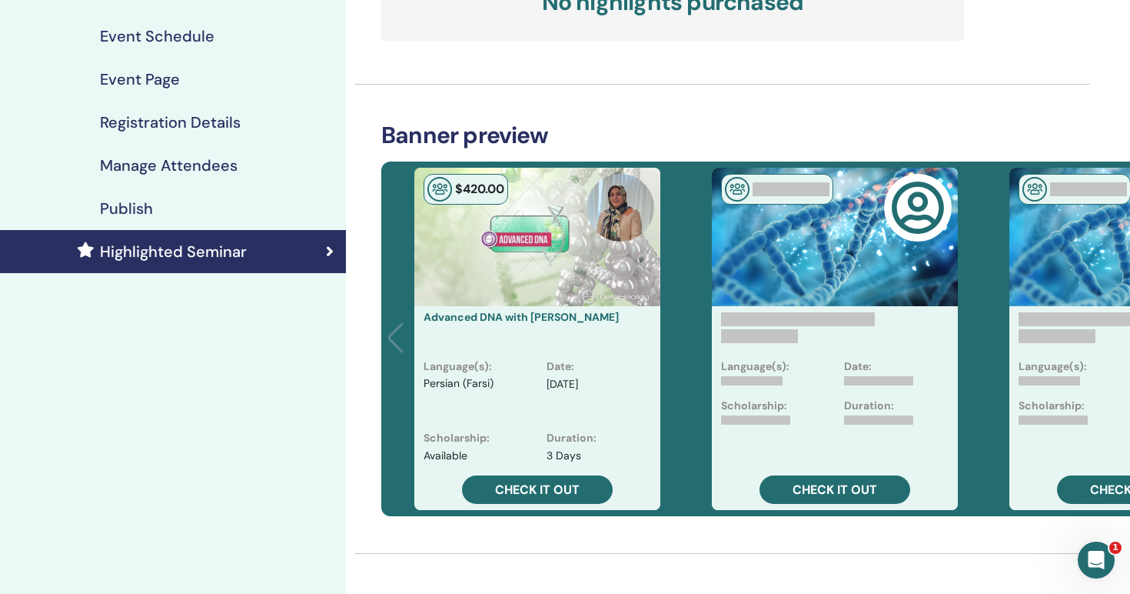
click at [128, 208] on h4 "Publish" at bounding box center [126, 208] width 53 height 18
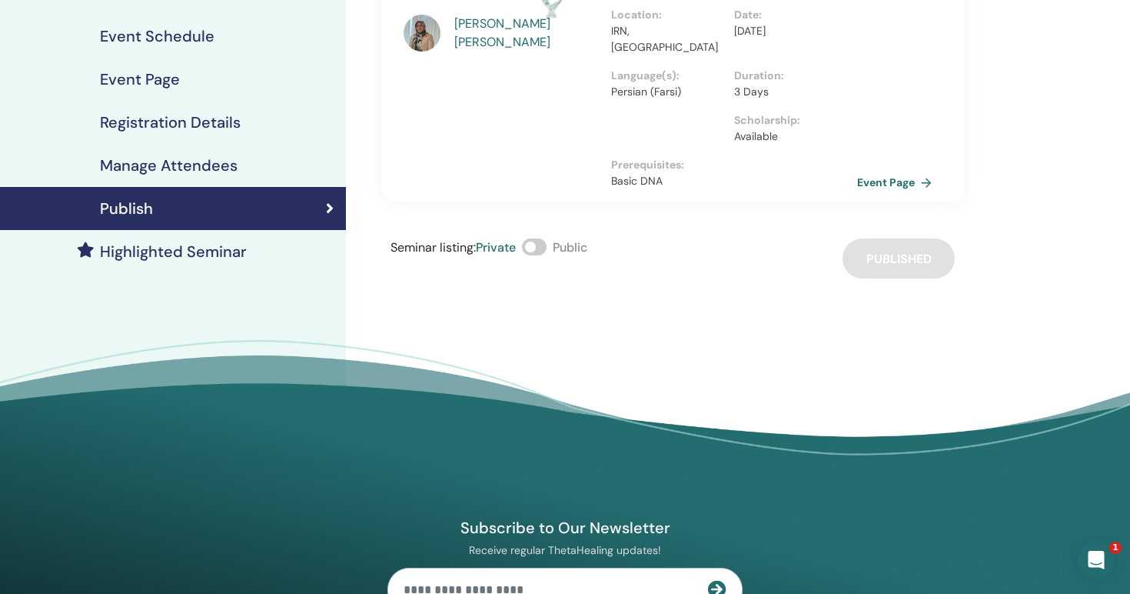
click at [529, 238] on span at bounding box center [534, 246] width 25 height 17
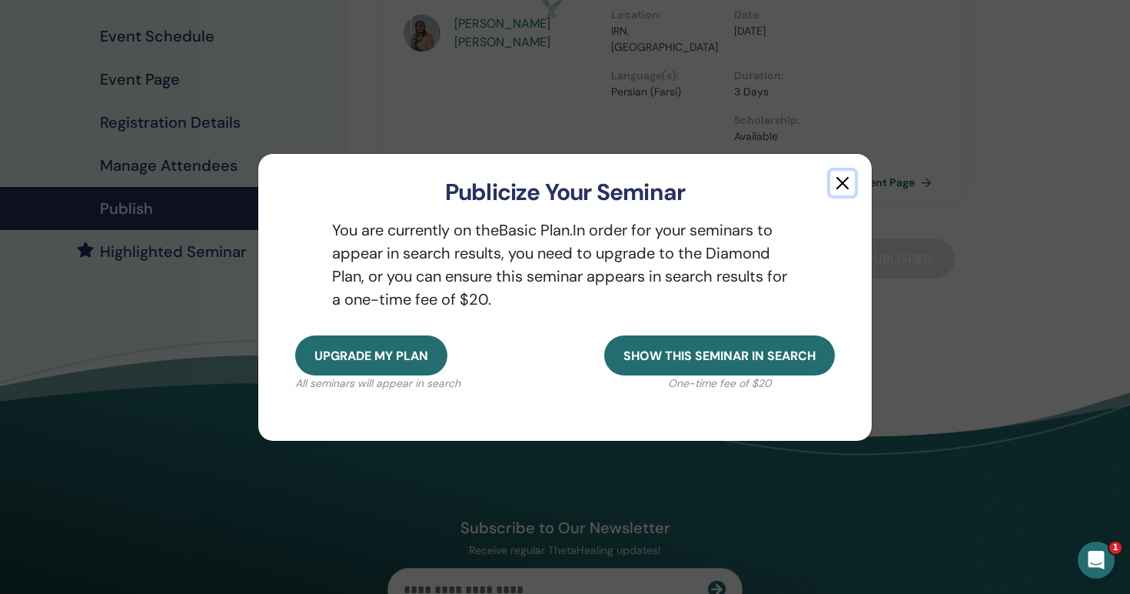
click at [839, 185] on button "button" at bounding box center [842, 183] width 25 height 25
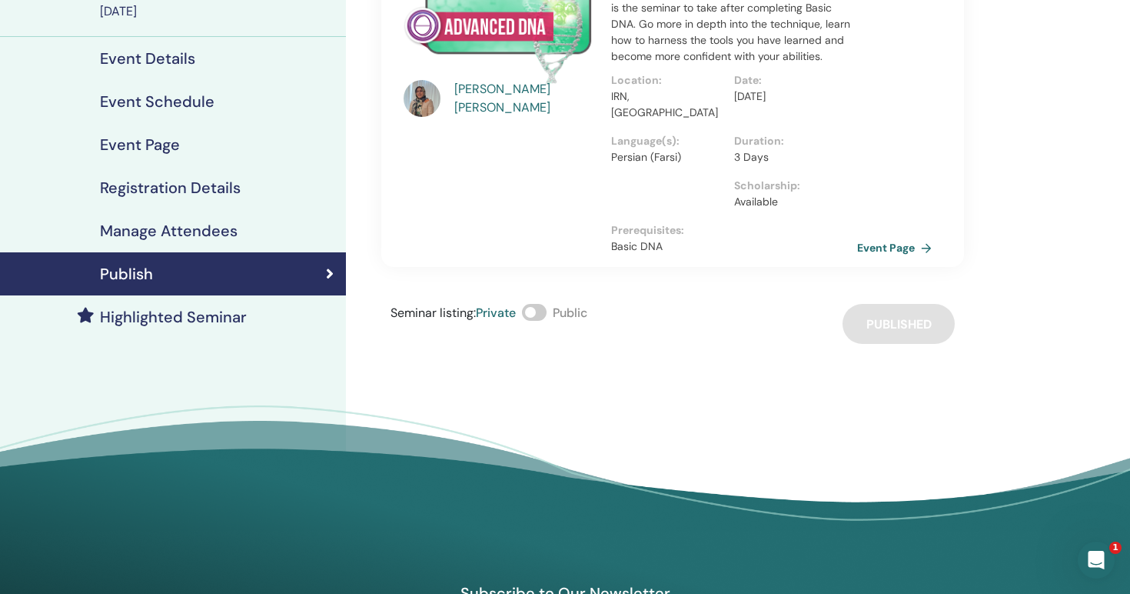
scroll to position [130, 0]
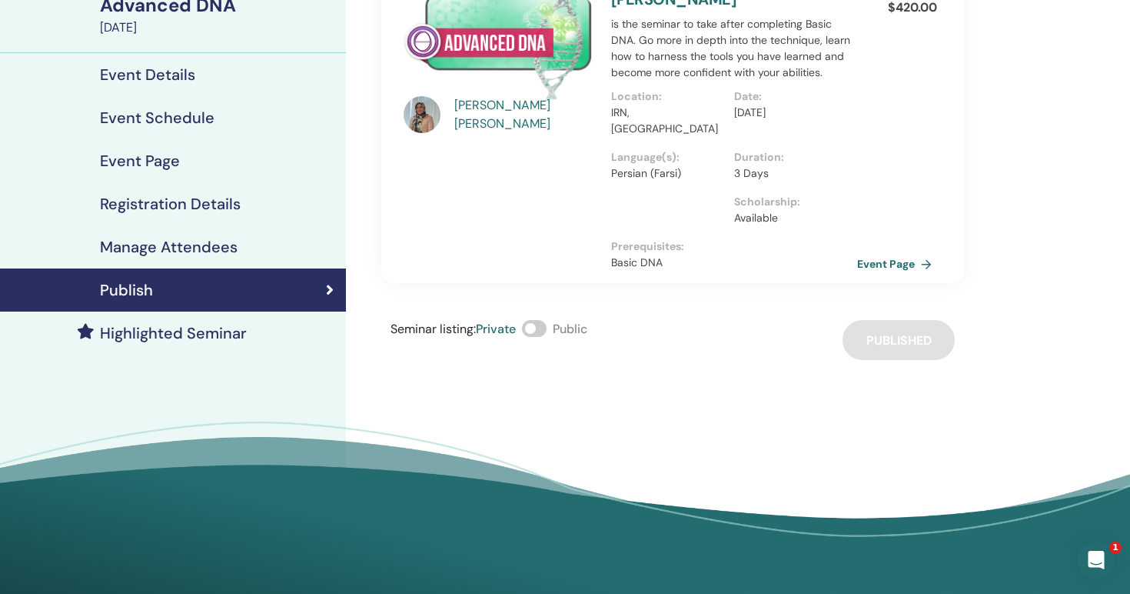
click at [179, 340] on h4 "Highlighted Seminar" at bounding box center [173, 333] width 147 height 18
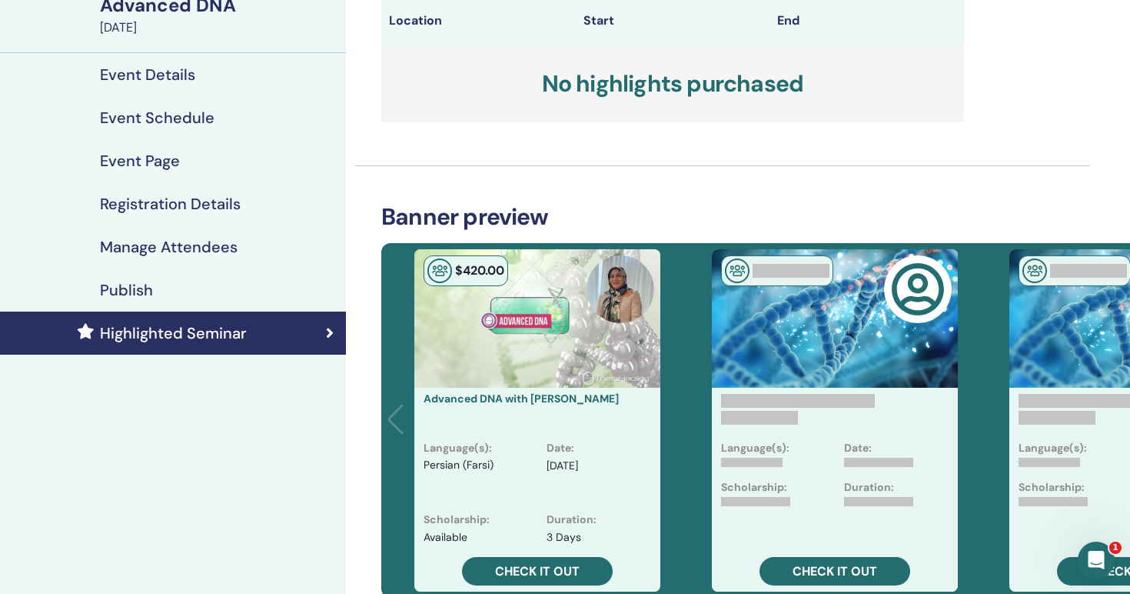
click at [422, 384] on div "$ 420 .00" at bounding box center [537, 318] width 246 height 138
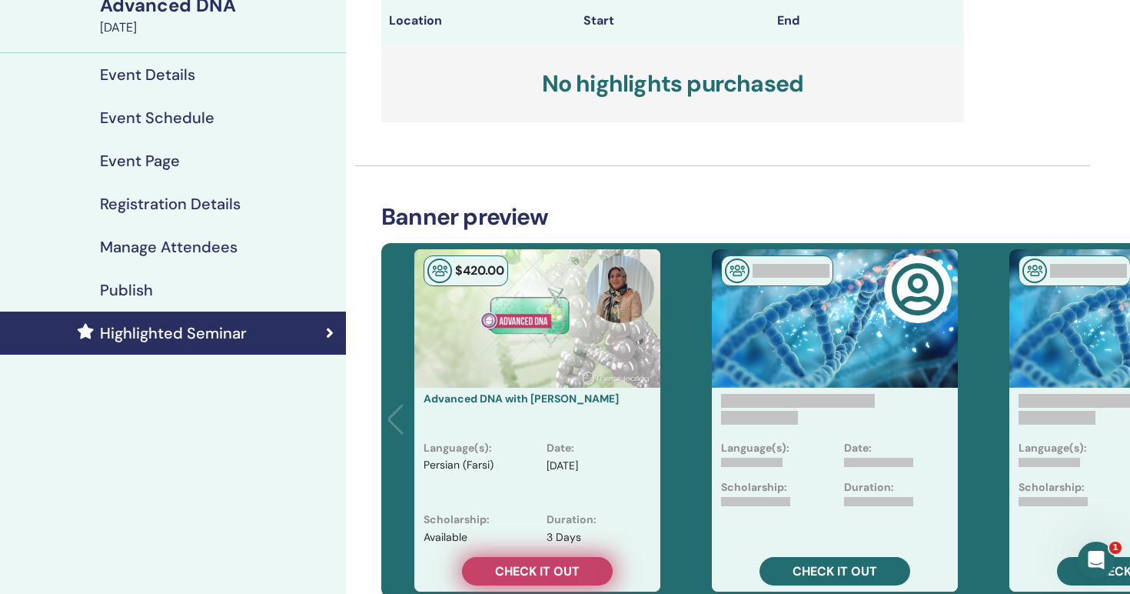
click at [551, 571] on span "Check it out" at bounding box center [537, 571] width 85 height 16
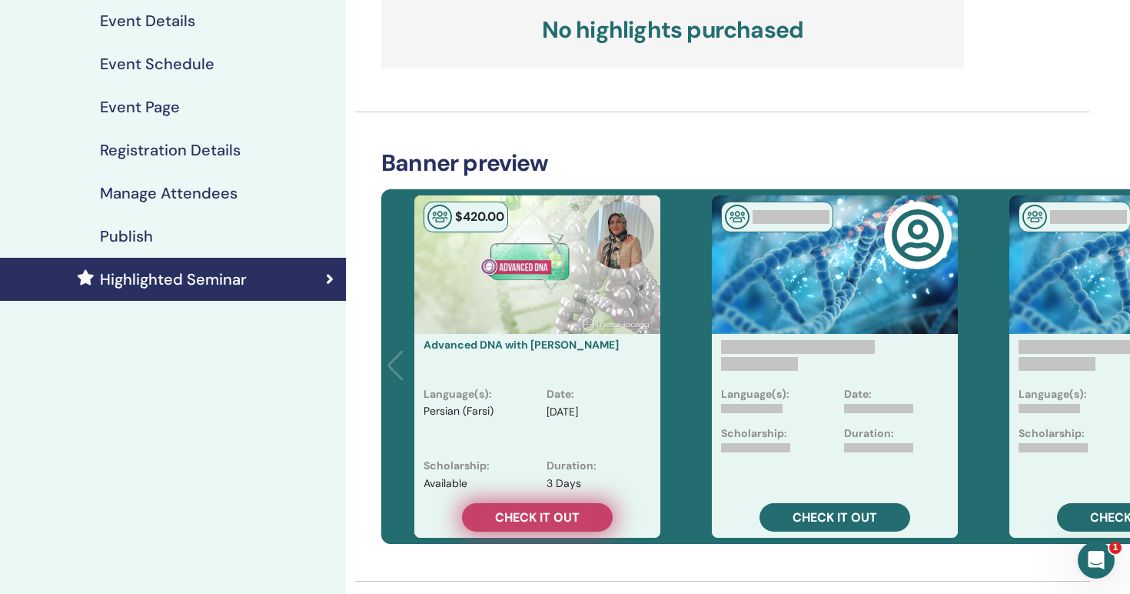
click at [544, 511] on span "Check it out" at bounding box center [537, 517] width 85 height 16
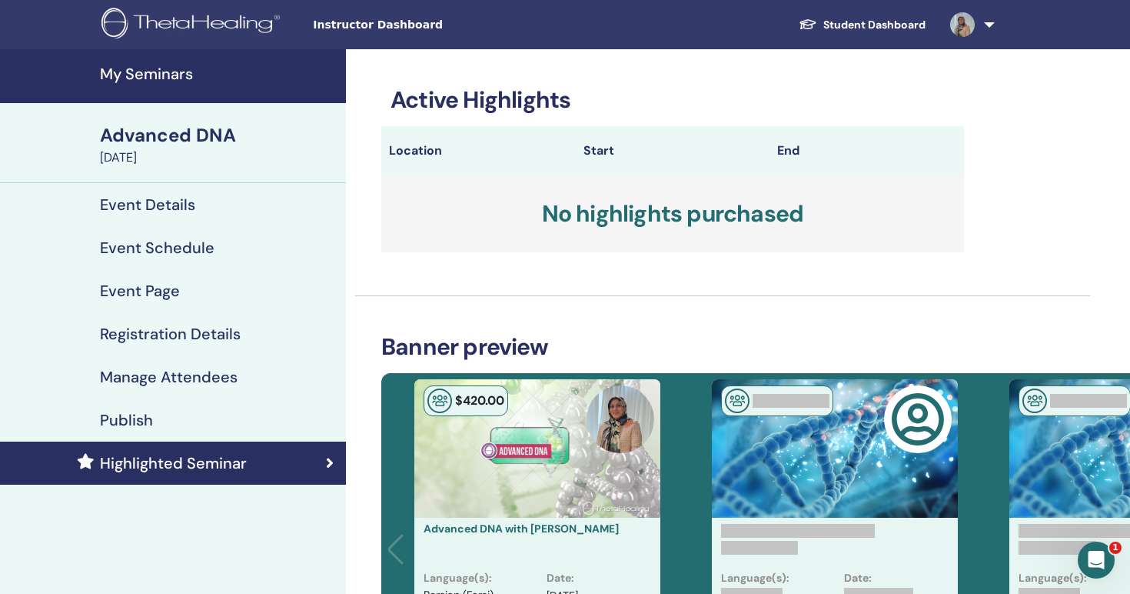
click at [532, 474] on div "$ 420 .00" at bounding box center [537, 448] width 246 height 138
click at [475, 414] on div "$ 420 .00" at bounding box center [466, 400] width 85 height 31
click at [164, 288] on h4 "Event Page" at bounding box center [140, 290] width 80 height 18
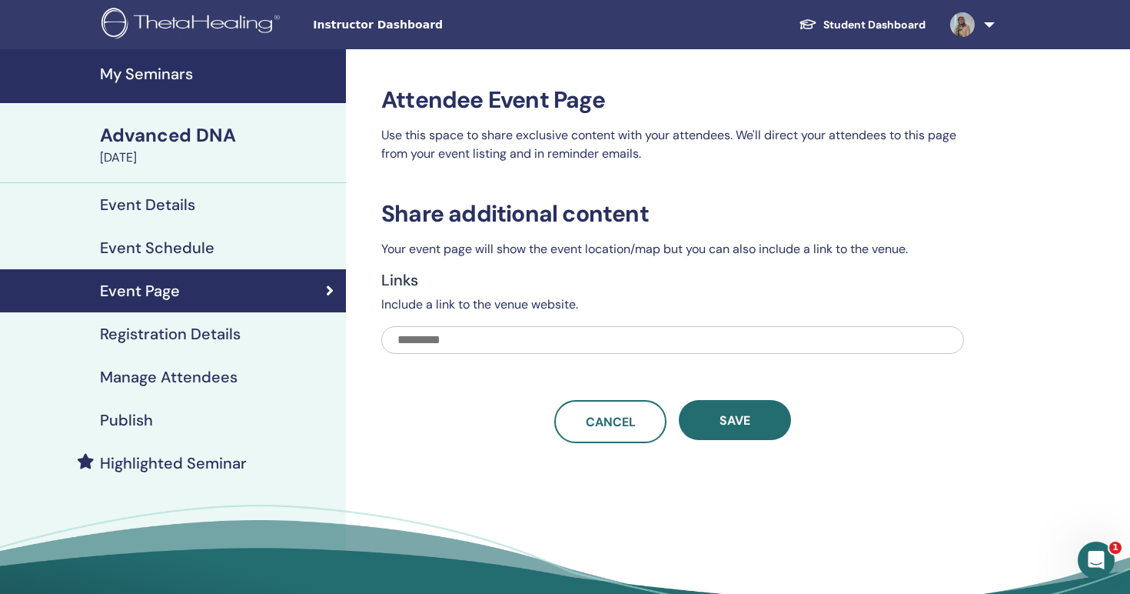
click at [174, 323] on link "Registration Details" at bounding box center [173, 333] width 346 height 43
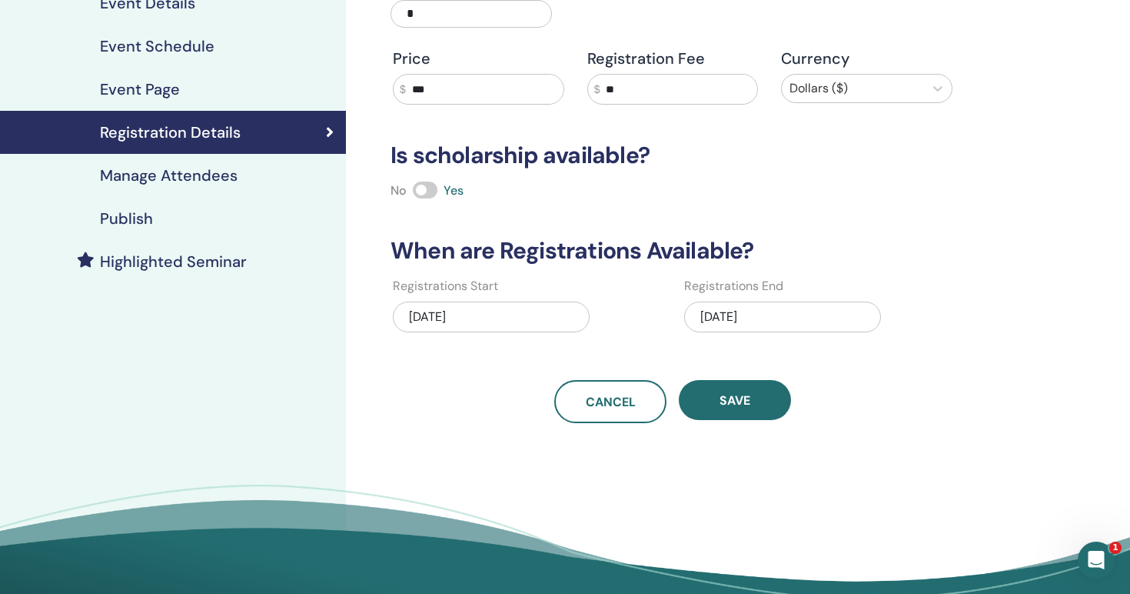
scroll to position [223, 0]
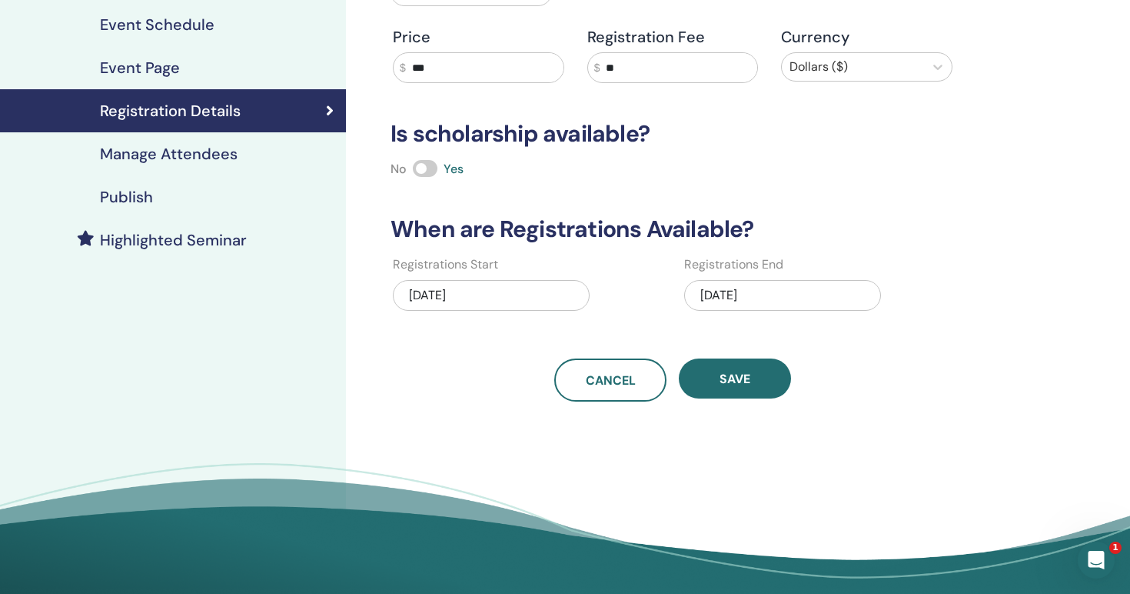
click at [130, 140] on link "Manage Attendees" at bounding box center [173, 153] width 346 height 43
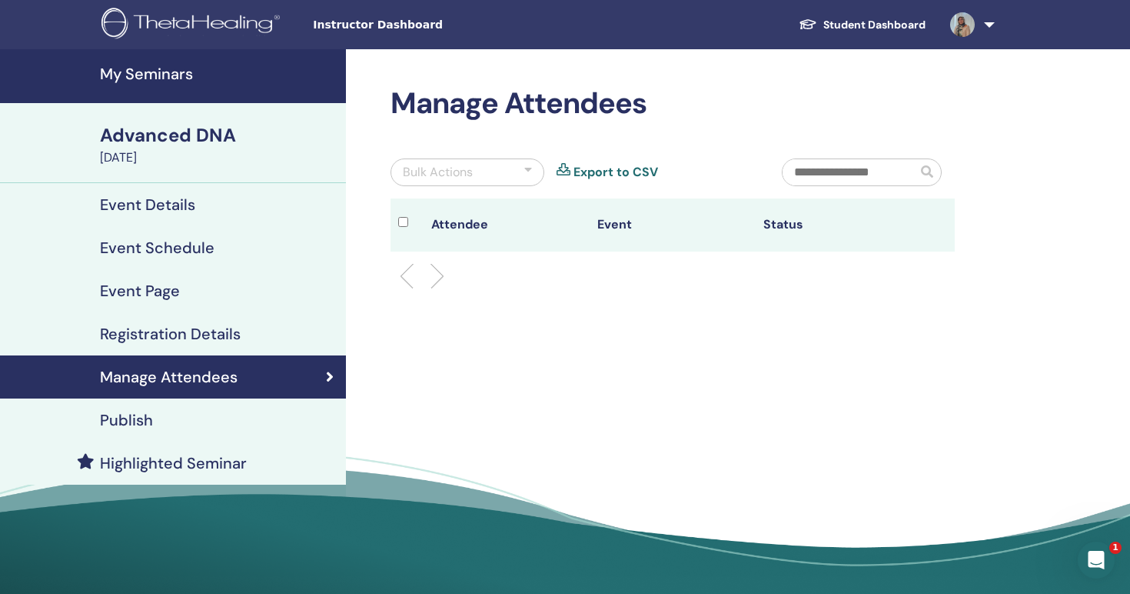
click at [145, 200] on h4 "Event Details" at bounding box center [147, 204] width 95 height 18
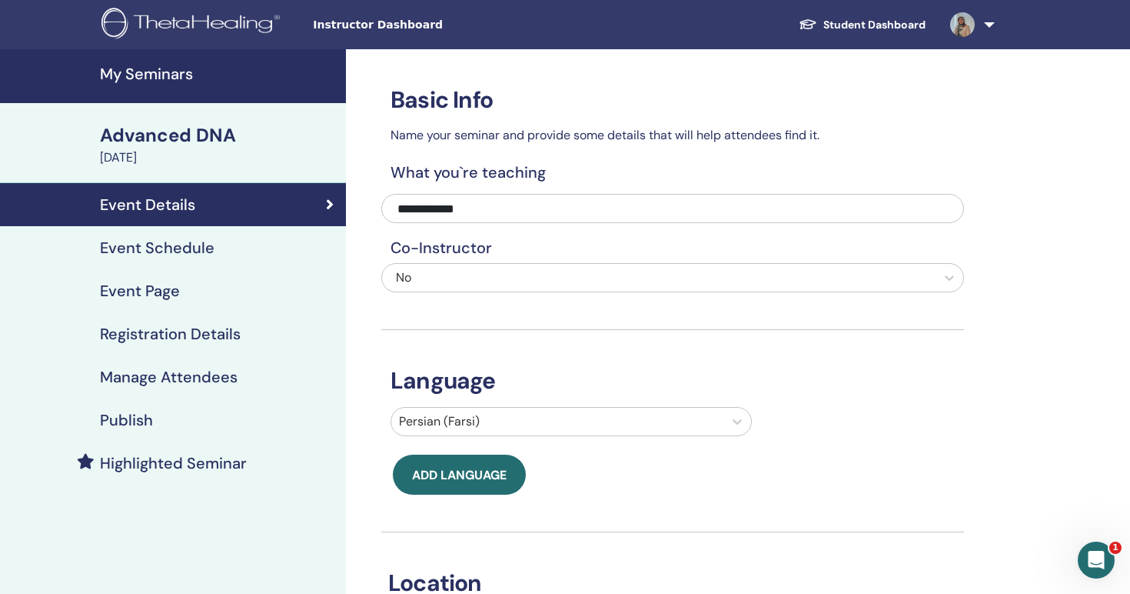
click at [152, 153] on div "[DATE]" at bounding box center [218, 157] width 237 height 18
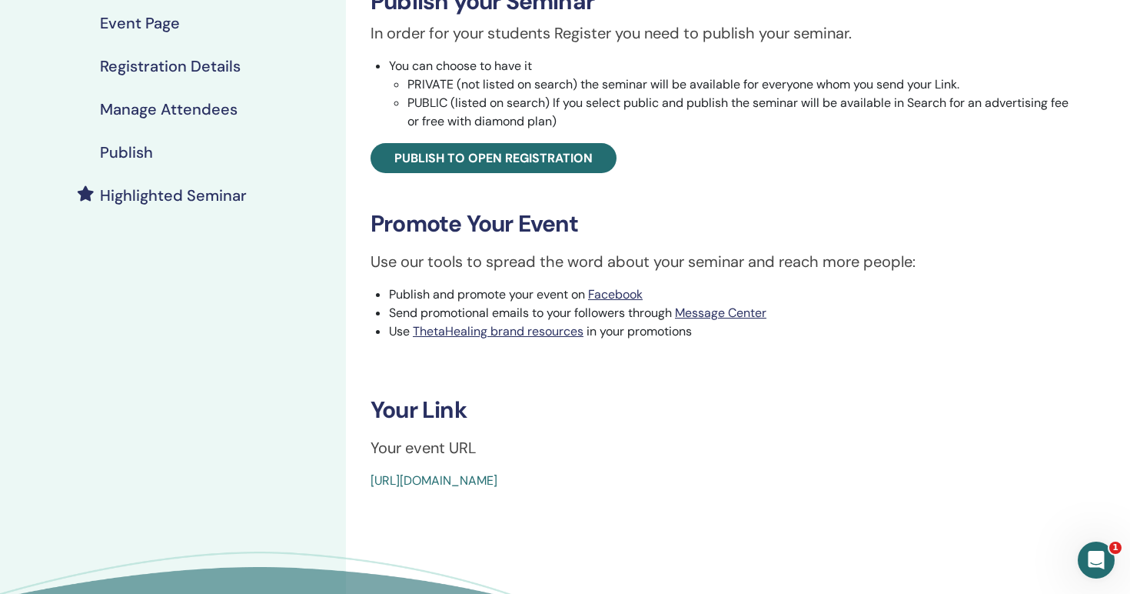
scroll to position [268, 0]
drag, startPoint x: 364, startPoint y: 481, endPoint x: 777, endPoint y: 474, distance: 412.2
click at [777, 474] on div "Advanced DNA Event Type In-Person Event Status Not Published Registrations 0/5 …" at bounding box center [722, 153] width 735 height 671
copy link "[URL][DOMAIN_NAME]"
